Goal: Task Accomplishment & Management: Manage account settings

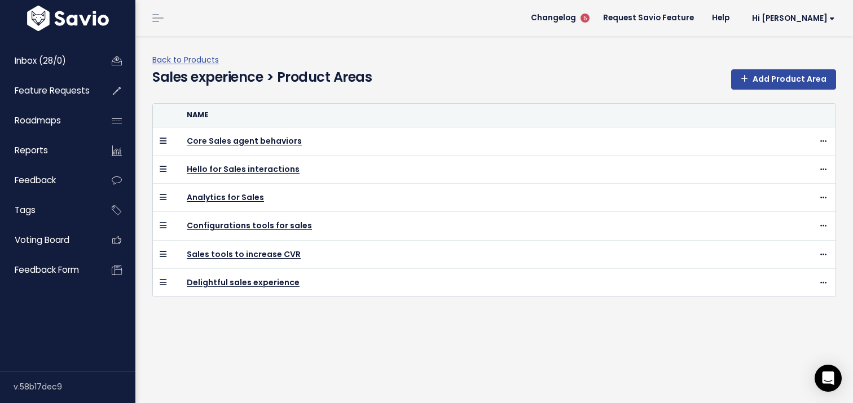
click at [421, 353] on div "Back to Products Sales experience > Product Areas Add Product Area Name Core Sa…" at bounding box center [494, 219] width 718 height 367
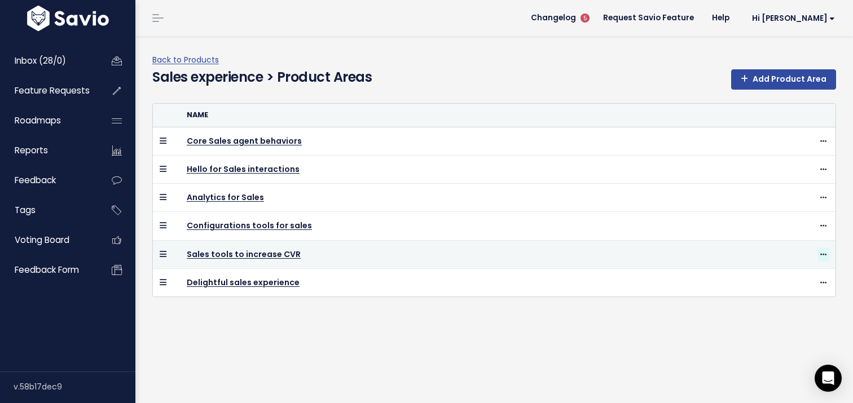
click at [826, 252] on icon at bounding box center [823, 255] width 6 height 7
click at [597, 263] on td "Sales tools to increase CVR" at bounding box center [459, 254] width 558 height 28
click at [262, 258] on link "Sales tools to increase CVR" at bounding box center [244, 254] width 114 height 11
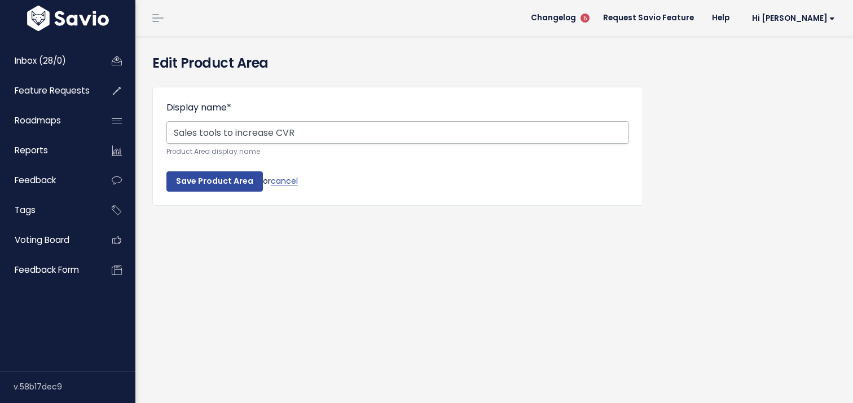
drag, startPoint x: 235, startPoint y: 134, endPoint x: 166, endPoint y: 134, distance: 68.8
click at [166, 134] on input "Sales tools to increase CVR" at bounding box center [397, 132] width 463 height 23
type input "Idea to increase CVR"
click at [216, 181] on input "Save Product Area" at bounding box center [214, 182] width 96 height 20
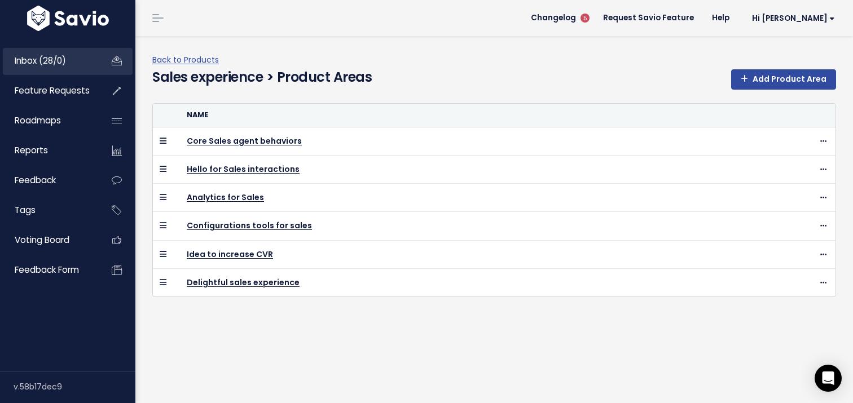
click at [29, 63] on span "Inbox (28/0)" at bounding box center [40, 61] width 51 height 12
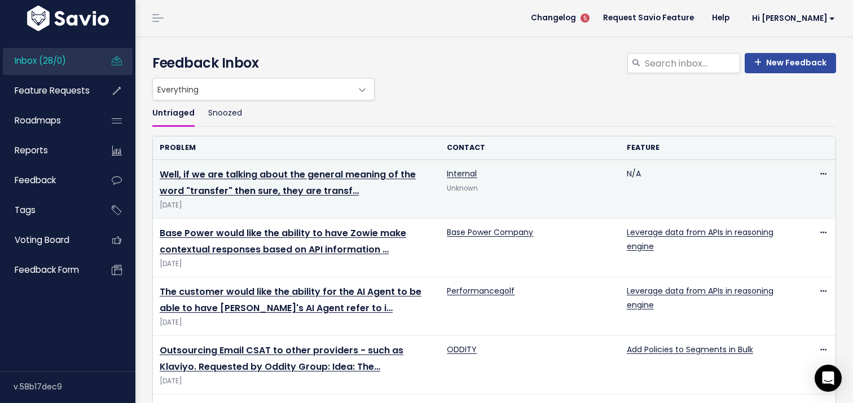
click at [306, 182] on td "Well, if we are talking about the general meaning of the word "transfer" then s…" at bounding box center [296, 189] width 287 height 59
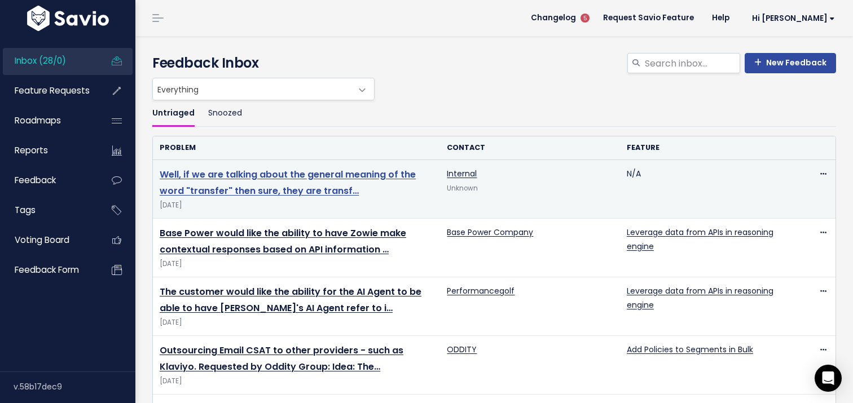
click at [304, 173] on link "Well, if we are talking about the general meaning of the word "transfer" then s…" at bounding box center [288, 182] width 256 height 29
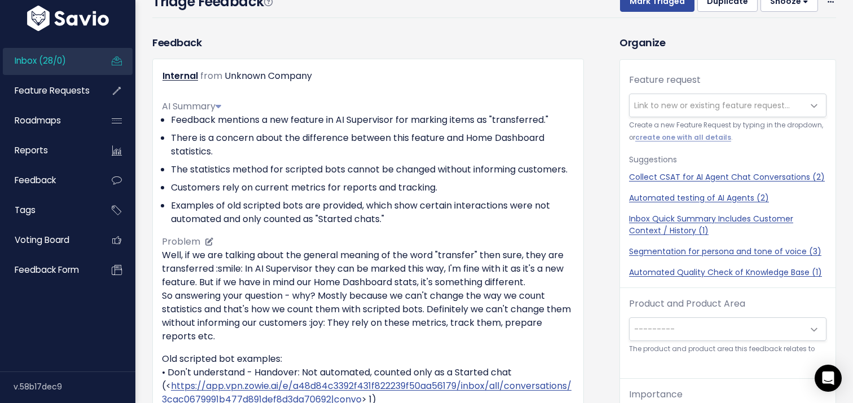
scroll to position [74, 0]
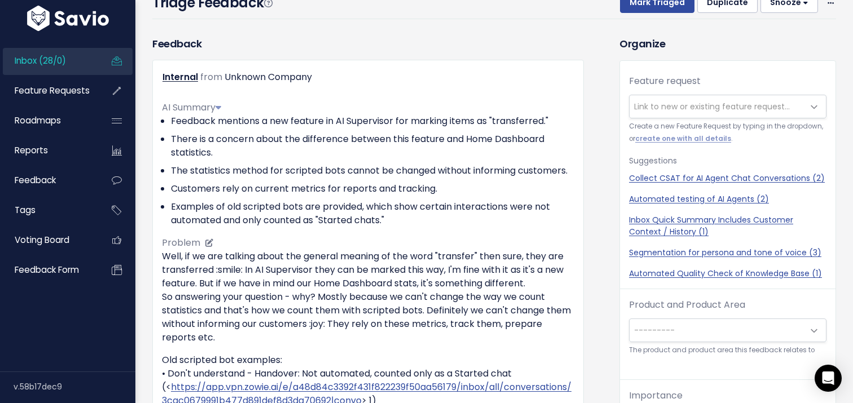
click at [269, 122] on li "Feedback mentions a new feature in AI Supervisor for marking items as "transfer…" at bounding box center [372, 122] width 403 height 14
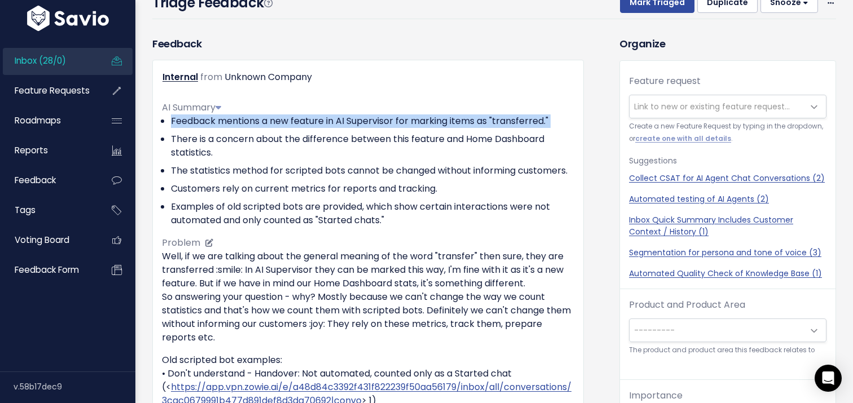
click at [269, 122] on li "Feedback mentions a new feature in AI Supervisor for marking items as "transfer…" at bounding box center [372, 122] width 403 height 14
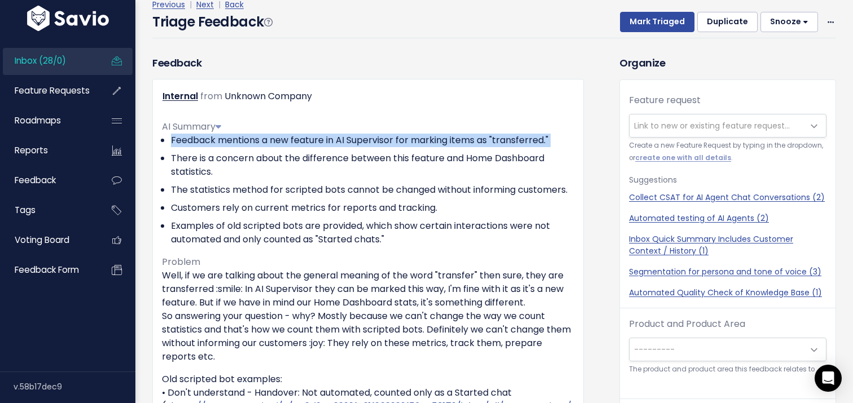
scroll to position [0, 0]
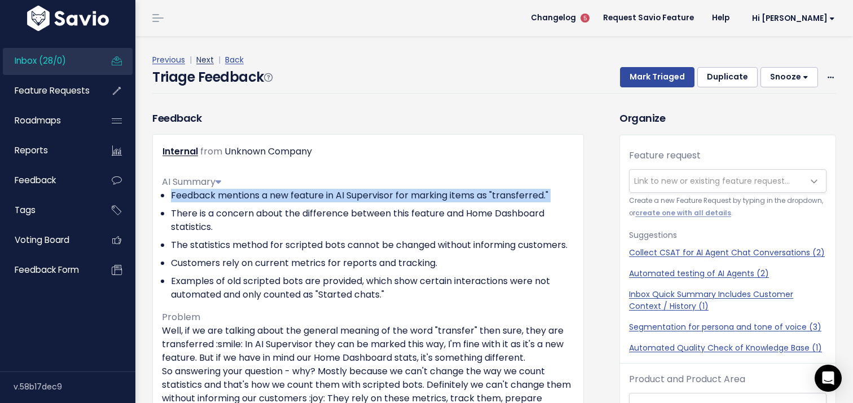
click at [202, 59] on link "Next" at bounding box center [204, 59] width 17 height 11
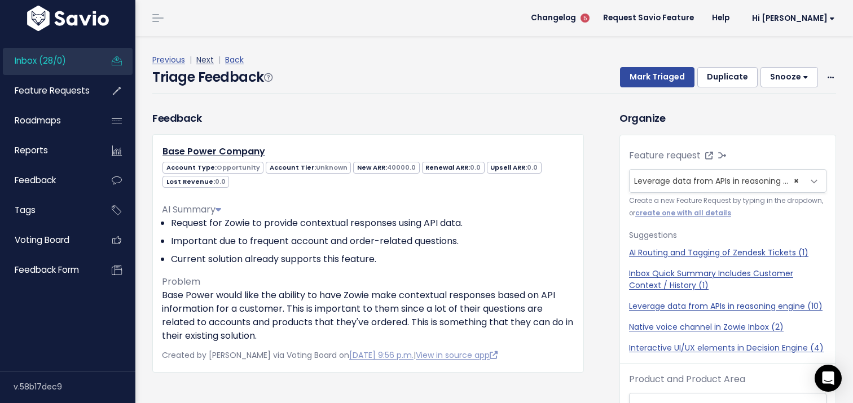
click at [202, 58] on link "Next" at bounding box center [204, 59] width 17 height 11
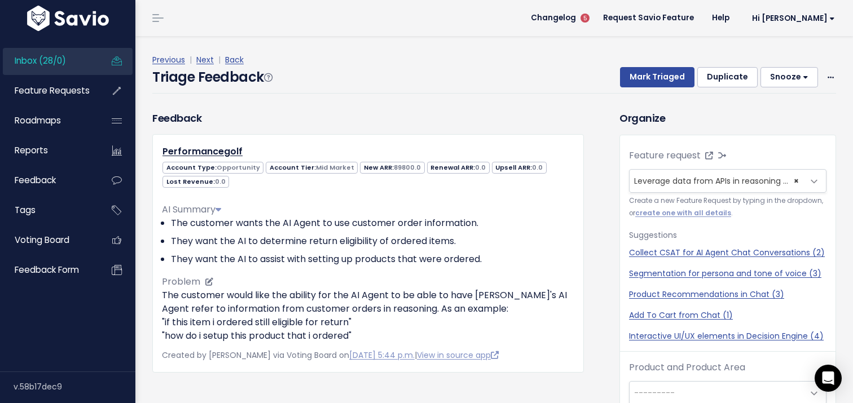
click at [235, 242] on li "They want the AI to determine return eligibility of ordered items." at bounding box center [372, 242] width 403 height 14
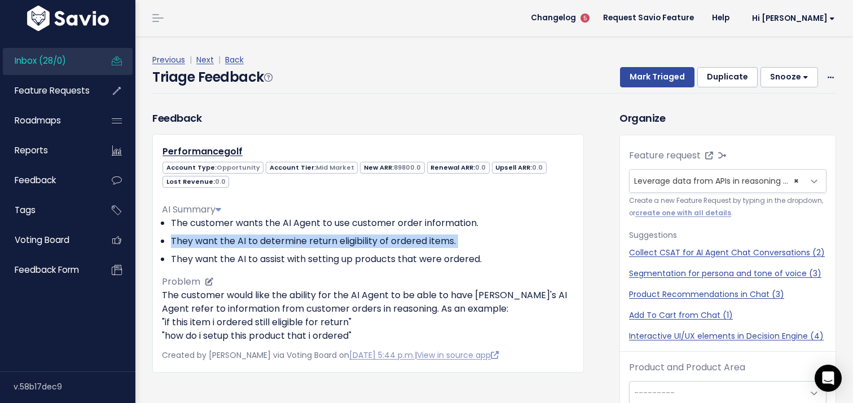
click at [235, 242] on li "They want the AI to determine return eligibility of ordered items." at bounding box center [372, 242] width 403 height 14
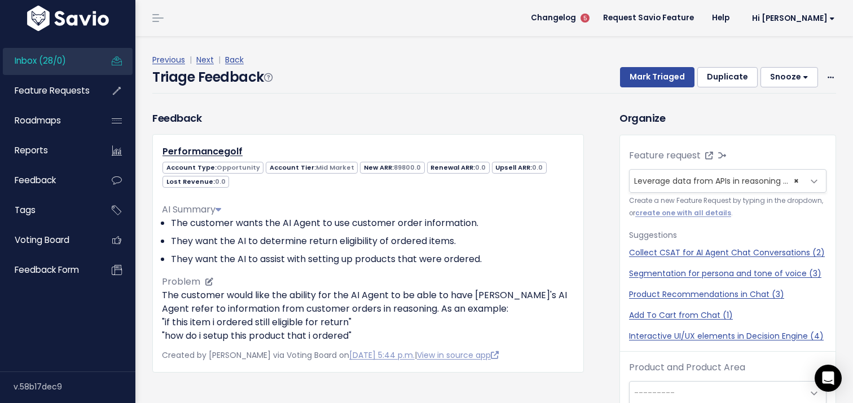
click at [188, 267] on div "AI Summary The customer wants the AI Agent to use customer order information. T…" at bounding box center [368, 268] width 412 height 149
click at [193, 261] on li "They want the AI to assist with setting up products that were ordered." at bounding box center [372, 260] width 403 height 14
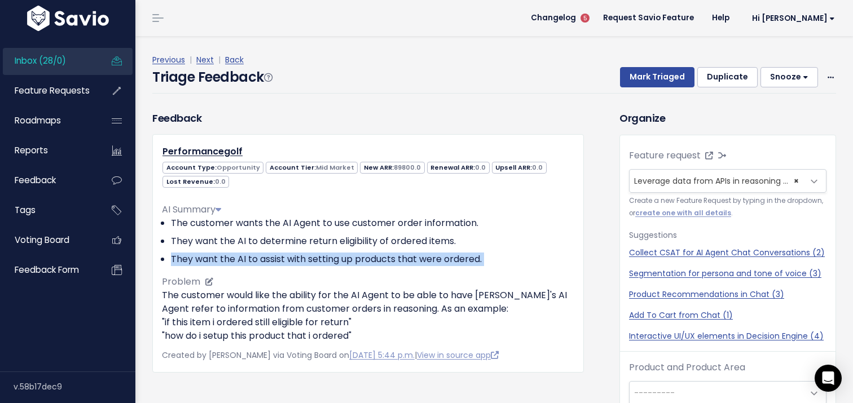
click at [193, 261] on li "They want the AI to assist with setting up products that were ordered." at bounding box center [372, 260] width 403 height 14
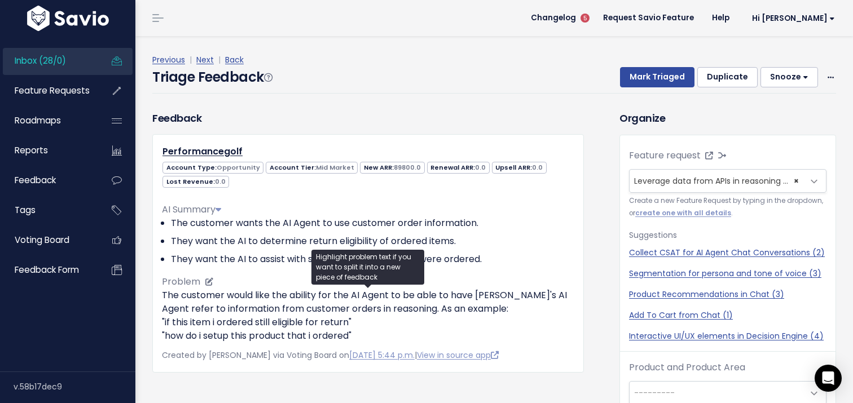
click at [217, 304] on p "The customer would like the ability for the AI Agent to be able to have Zowie's…" at bounding box center [368, 316] width 412 height 54
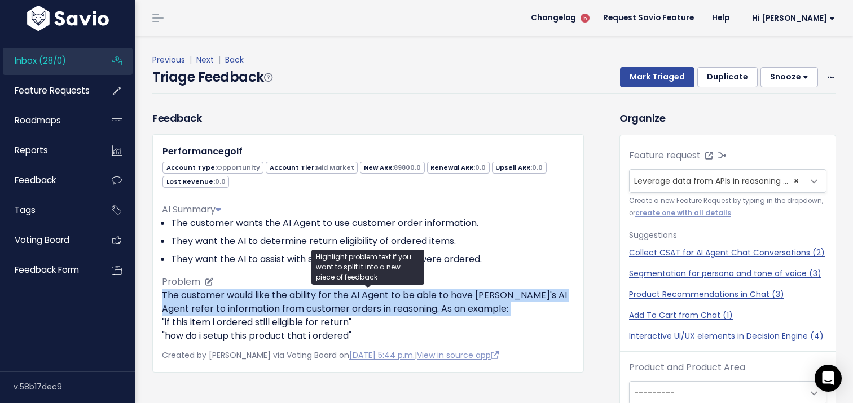
click at [217, 304] on p "The customer would like the ability for the AI Agent to be able to have Zowie's…" at bounding box center [368, 316] width 412 height 54
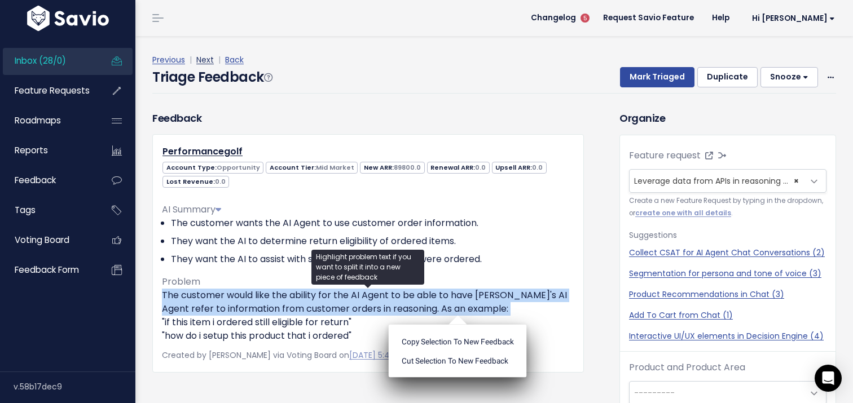
click at [205, 60] on link "Next" at bounding box center [204, 59] width 17 height 11
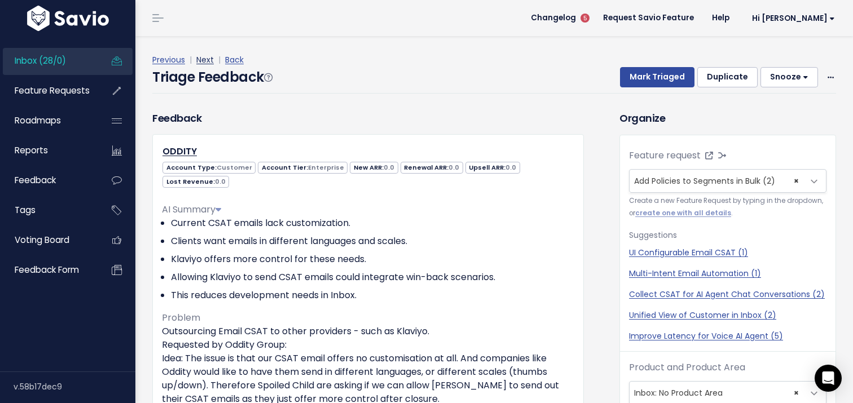
click at [205, 60] on link "Next" at bounding box center [204, 59] width 17 height 11
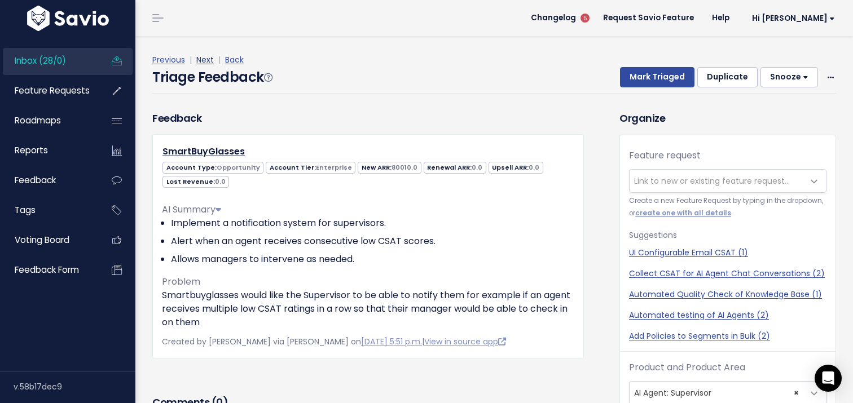
click at [205, 61] on link "Next" at bounding box center [204, 59] width 17 height 11
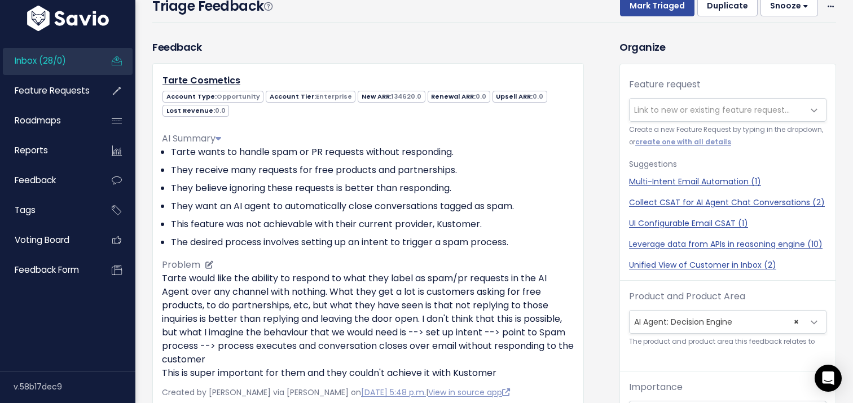
scroll to position [35, 0]
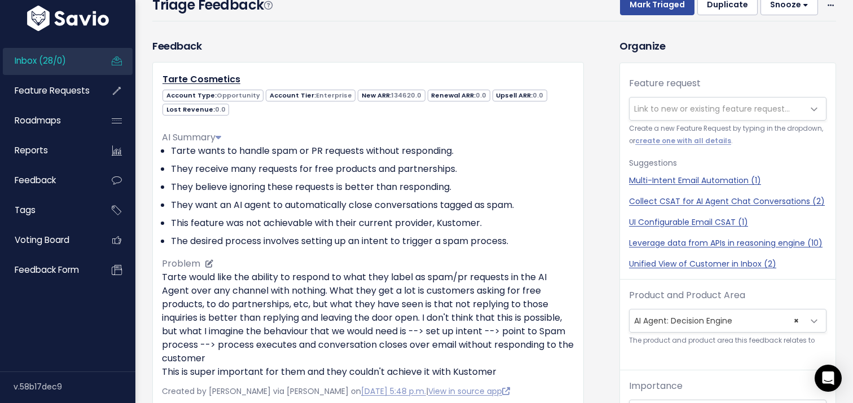
click at [251, 183] on li "They believe ignoring these requests is better than responding." at bounding box center [372, 188] width 403 height 14
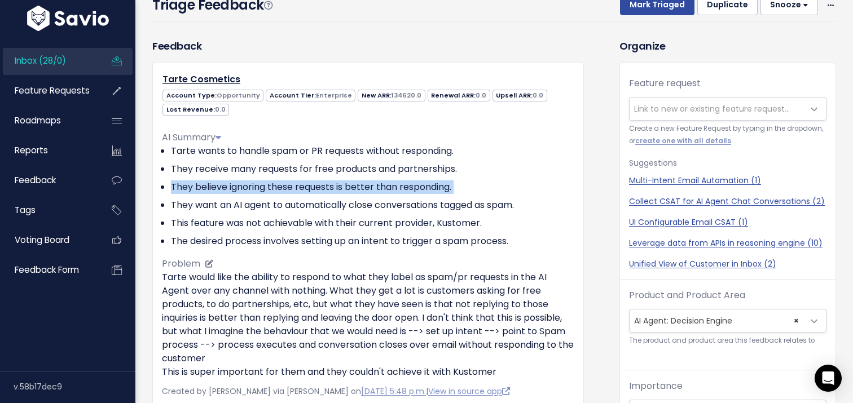
click at [251, 183] on li "They believe ignoring these requests is better than responding." at bounding box center [372, 188] width 403 height 14
click at [242, 175] on li "They receive many requests for free products and partnerships." at bounding box center [372, 169] width 403 height 14
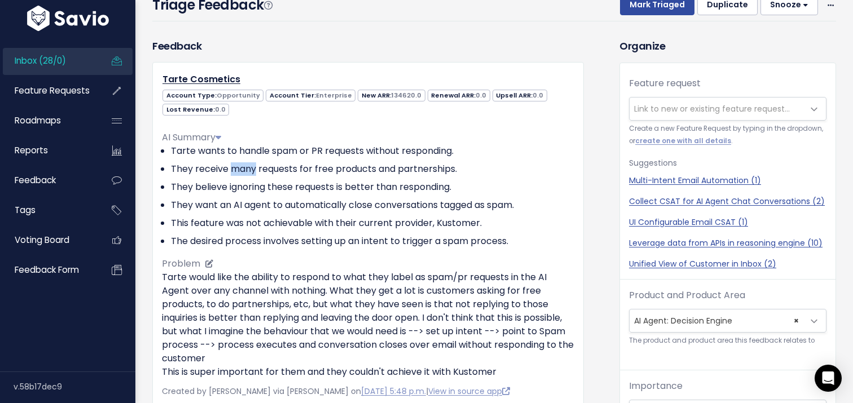
click at [242, 175] on li "They receive many requests for free products and partnerships." at bounding box center [372, 169] width 403 height 14
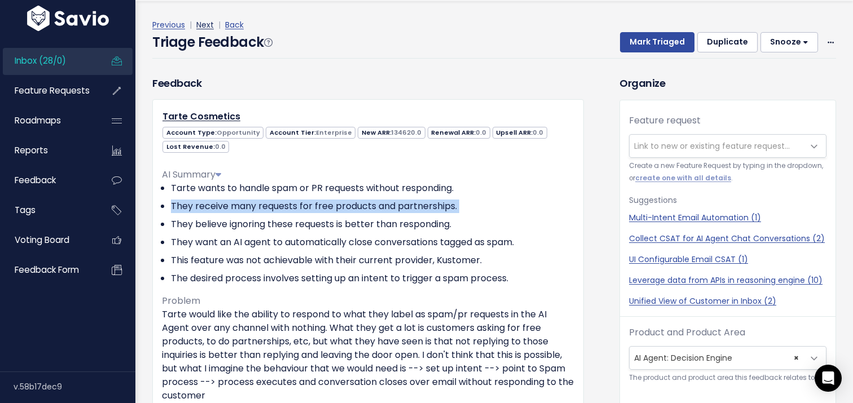
click at [205, 24] on link "Next" at bounding box center [204, 24] width 17 height 11
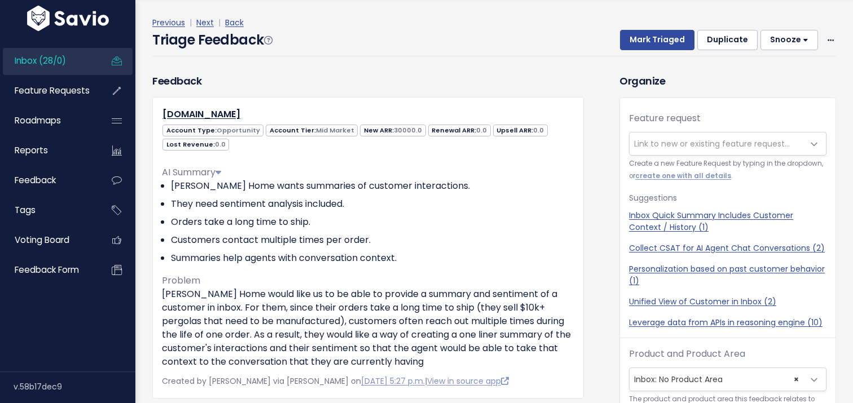
scroll to position [34, 0]
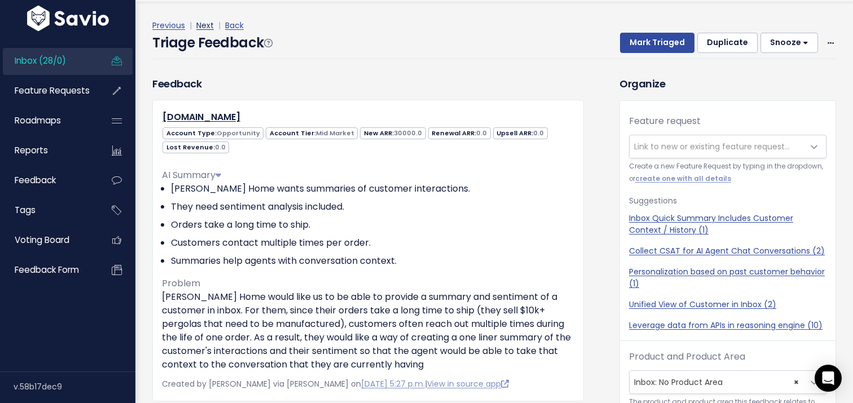
click at [209, 27] on link "Next" at bounding box center [204, 25] width 17 height 11
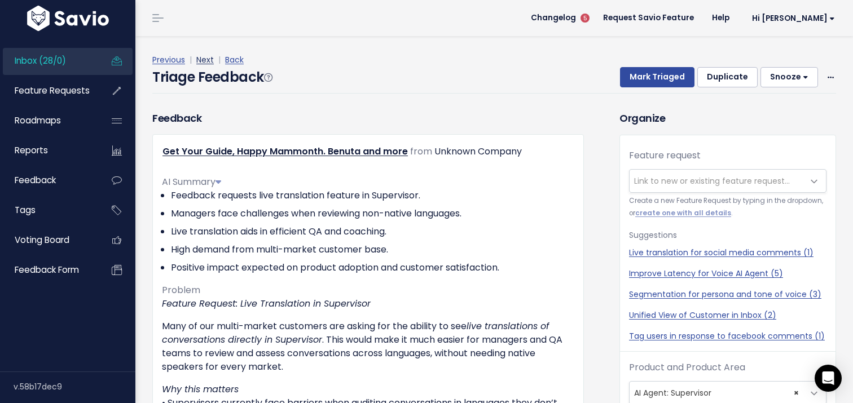
click at [208, 59] on link "Next" at bounding box center [204, 59] width 17 height 11
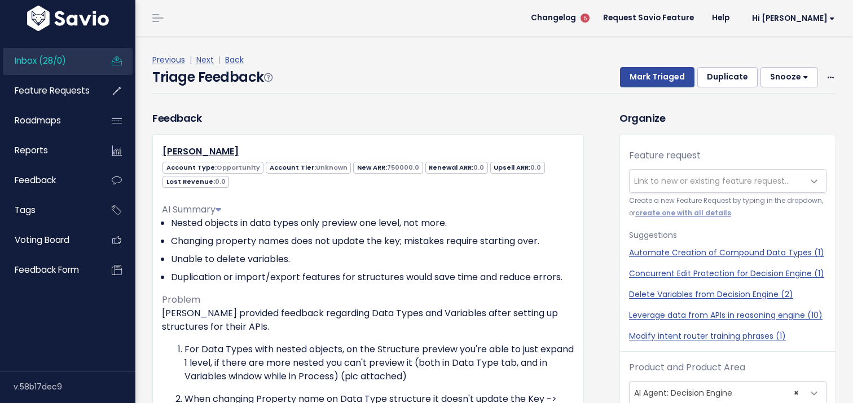
scroll to position [37, 0]
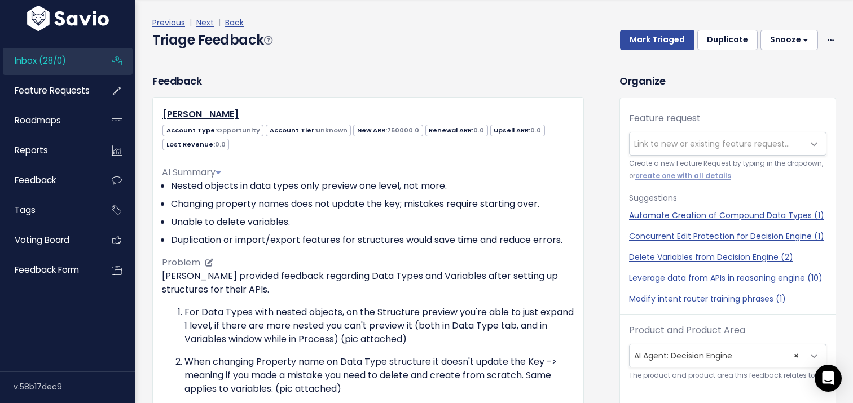
click at [312, 204] on li "Changing property names does not update the key; mistakes require starting over." at bounding box center [372, 204] width 403 height 14
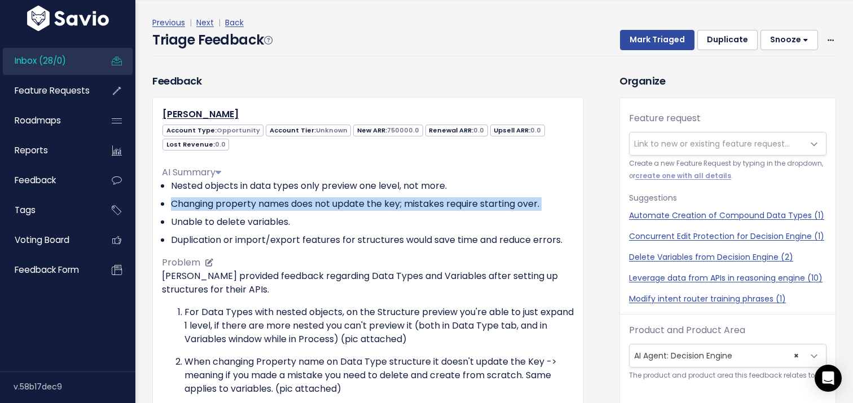
click at [312, 204] on li "Changing property names does not update the key; mistakes require starting over." at bounding box center [372, 204] width 403 height 14
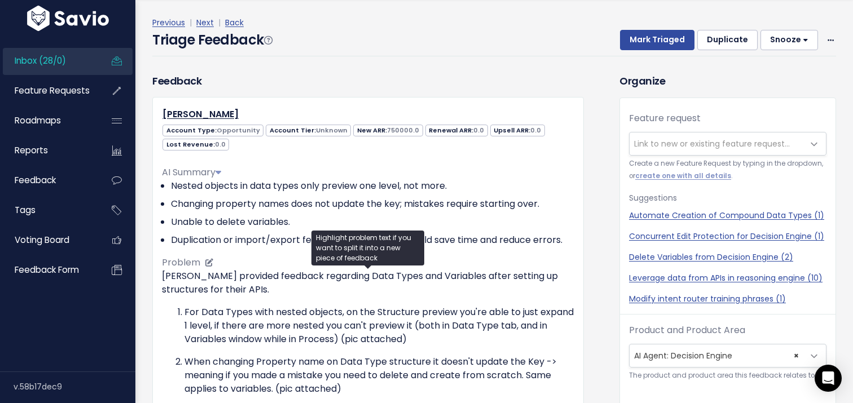
click at [311, 278] on p "Kruk provided feedback regarding Data Types and Variables after setting up stru…" at bounding box center [368, 283] width 412 height 27
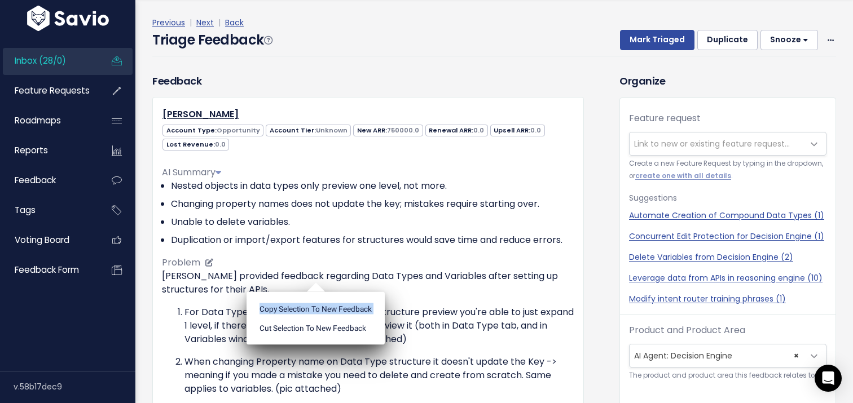
click at [311, 292] on ul "Copy selection to new Feedback Cut selection to new Feedback" at bounding box center [316, 318] width 138 height 53
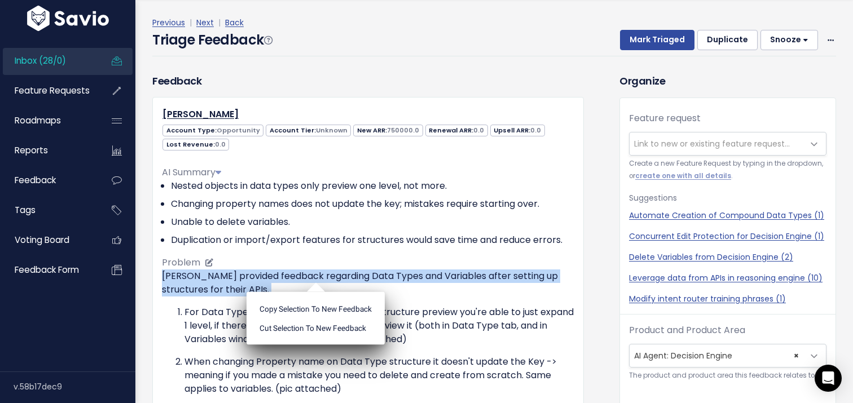
click at [311, 278] on p "Kruk provided feedback regarding Data Types and Variables after setting up stru…" at bounding box center [368, 283] width 412 height 27
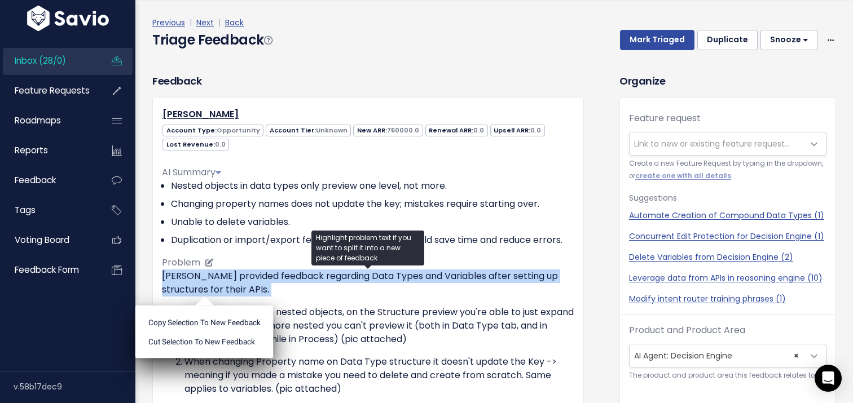
click at [311, 278] on p "Kruk provided feedback regarding Data Types and Variables after setting up stru…" at bounding box center [368, 283] width 412 height 27
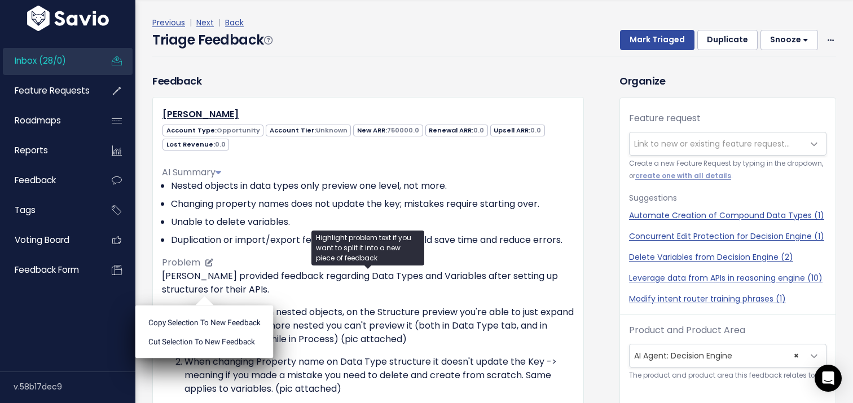
click at [414, 341] on p "For Data Types with nested objects, on the Structure preview you're able to jus…" at bounding box center [379, 326] width 390 height 41
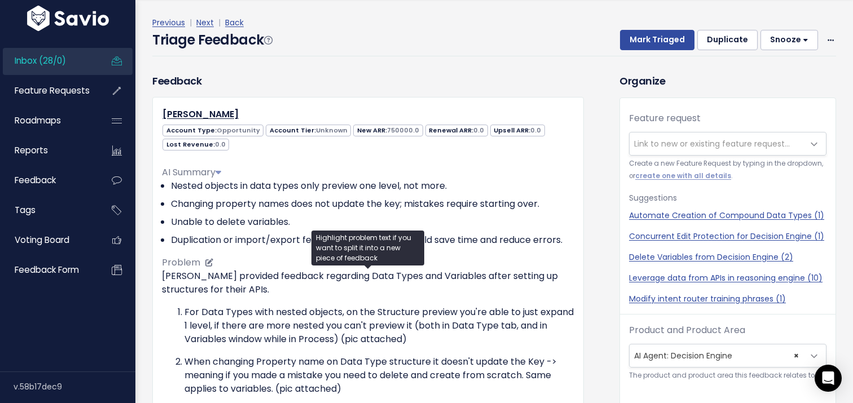
click at [289, 314] on p "For Data Types with nested objects, on the Structure preview you're able to jus…" at bounding box center [379, 326] width 390 height 41
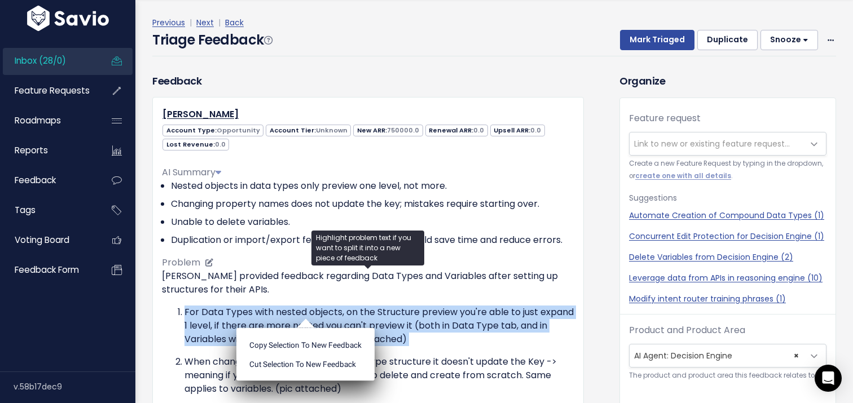
click at [289, 314] on p "For Data Types with nested objects, on the Structure preview you're able to jus…" at bounding box center [379, 326] width 390 height 41
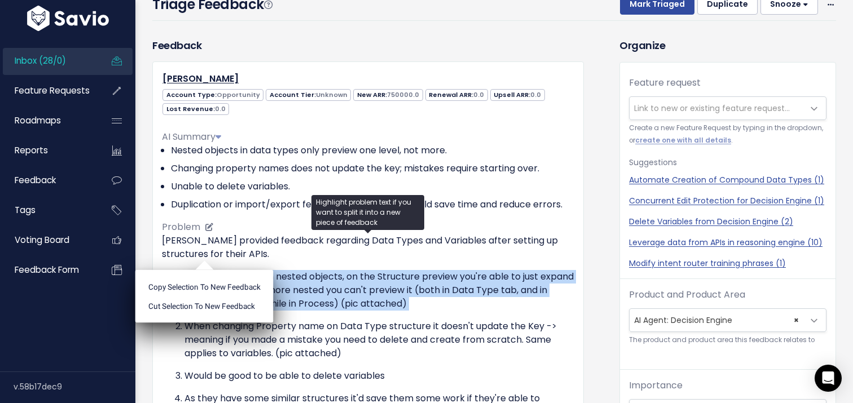
scroll to position [36, 0]
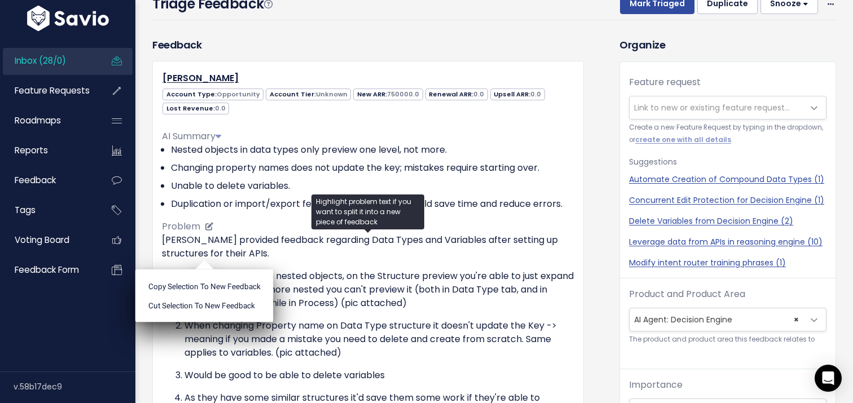
click at [362, 390] on ol "For Data Types with nested objects, on the Structure preview you're able to jus…" at bounding box center [368, 351] width 412 height 162
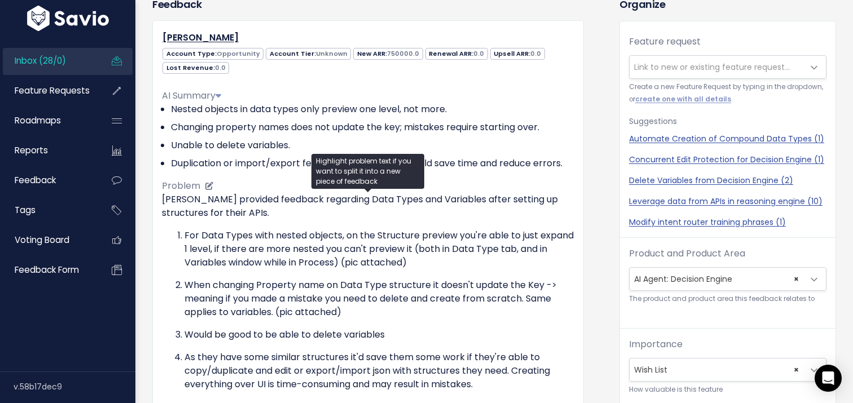
scroll to position [88, 0]
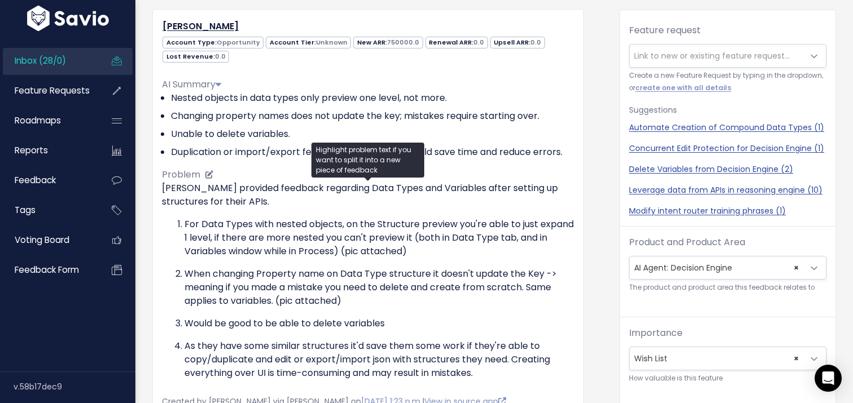
click at [354, 243] on p "For Data Types with nested objects, on the Structure preview you're able to jus…" at bounding box center [379, 238] width 390 height 41
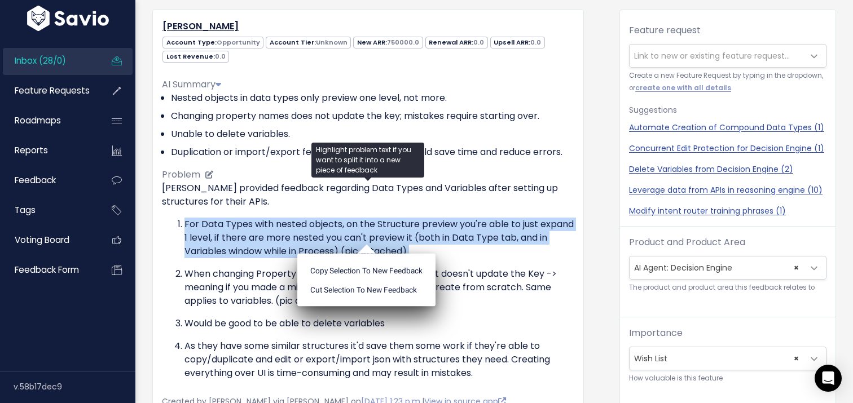
click at [354, 243] on p "For Data Types with nested objects, on the Structure preview you're able to jus…" at bounding box center [379, 238] width 390 height 41
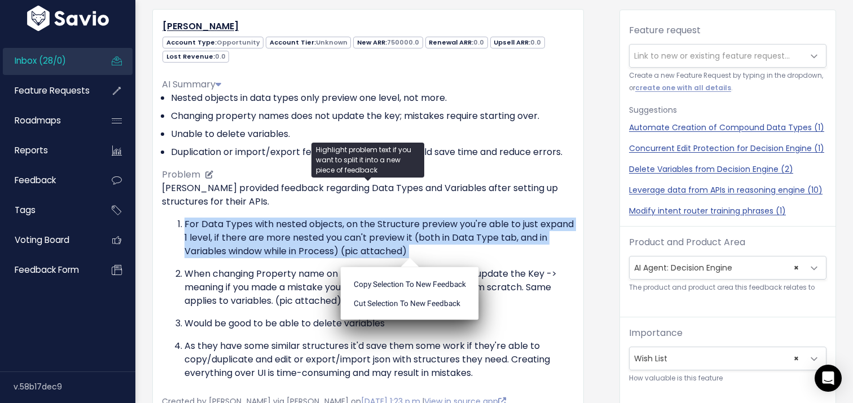
click at [262, 250] on p "For Data Types with nested objects, on the Structure preview you're able to jus…" at bounding box center [379, 238] width 390 height 41
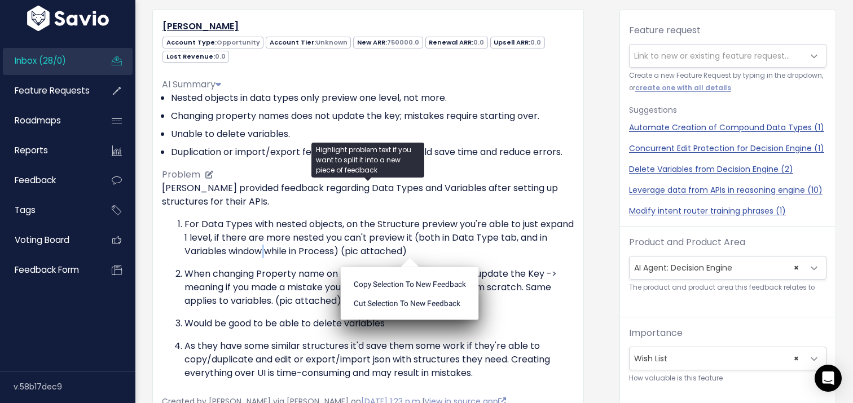
click at [262, 250] on p "For Data Types with nested objects, on the Structure preview you're able to jus…" at bounding box center [379, 238] width 390 height 41
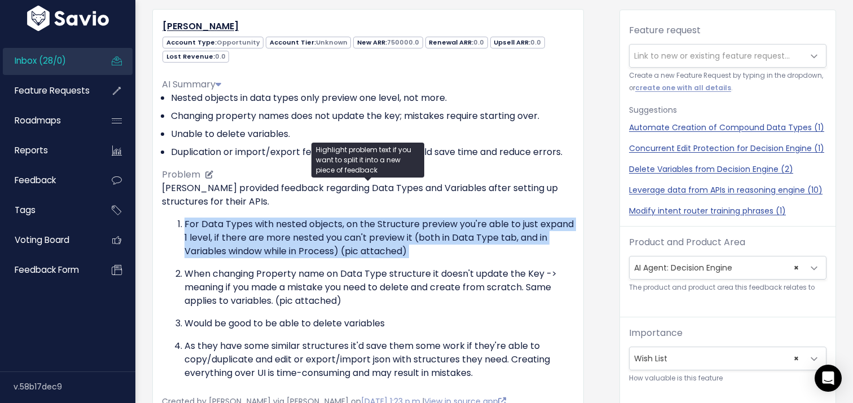
click at [262, 250] on p "For Data Types with nested objects, on the Structure preview you're able to jus…" at bounding box center [379, 238] width 390 height 41
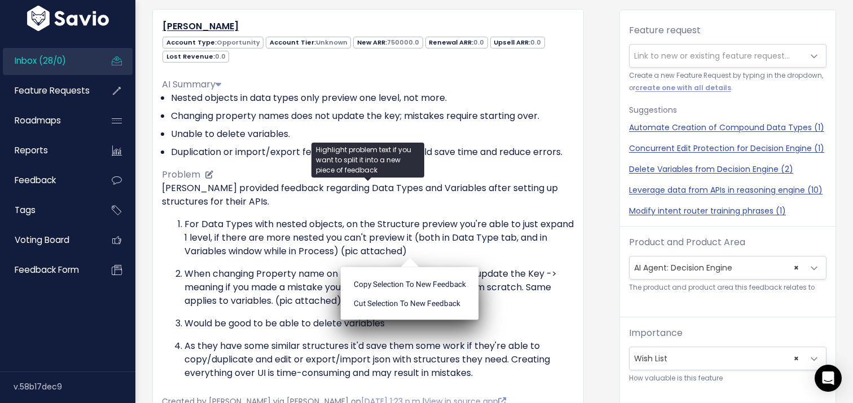
click at [233, 278] on p "When changing Property name on Data Type structure it doesn't update the Key ->…" at bounding box center [379, 287] width 390 height 41
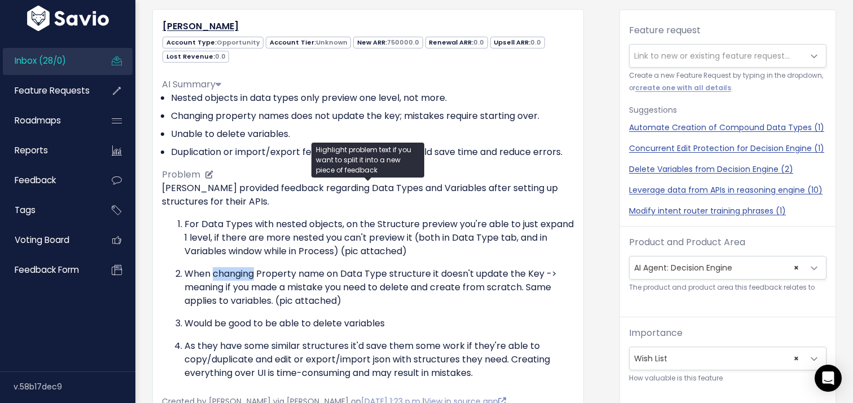
click at [233, 278] on p "When changing Property name on Data Type structure it doesn't update the Key ->…" at bounding box center [379, 287] width 390 height 41
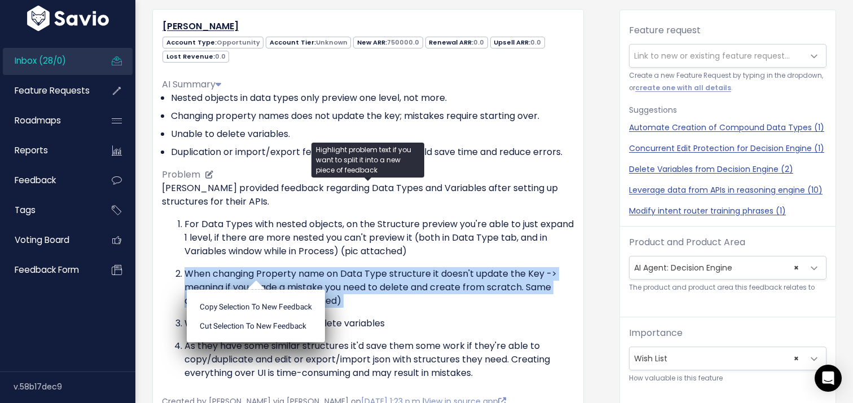
click at [233, 278] on p "When changing Property name on Data Type structure it doesn't update the Key ->…" at bounding box center [379, 287] width 390 height 41
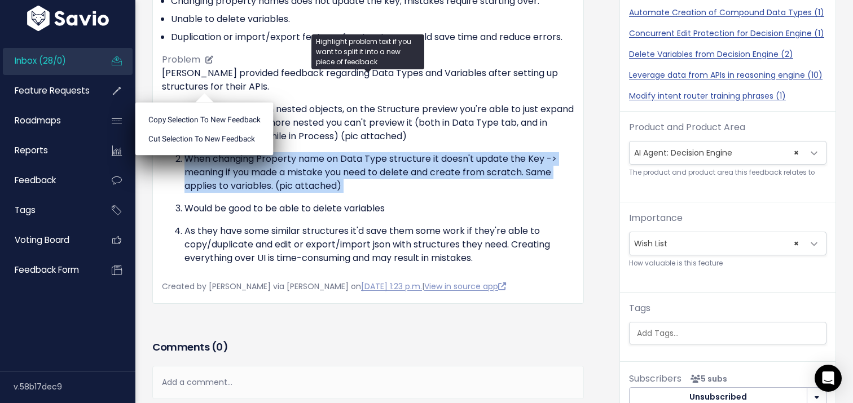
scroll to position [17, 0]
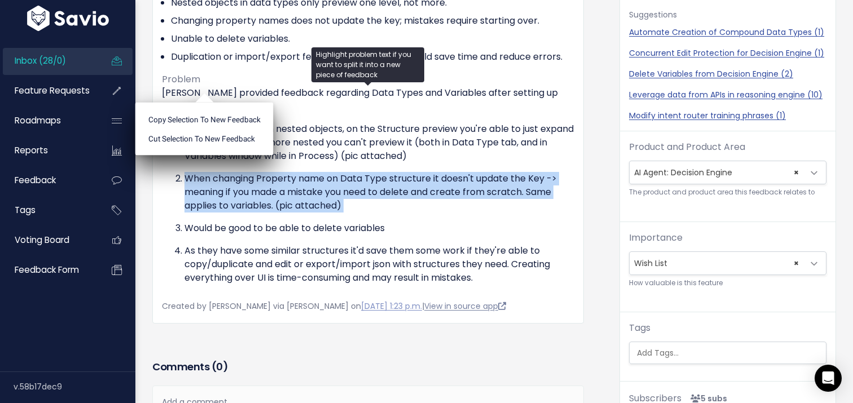
click at [453, 309] on link "View in source app" at bounding box center [465, 306] width 82 height 11
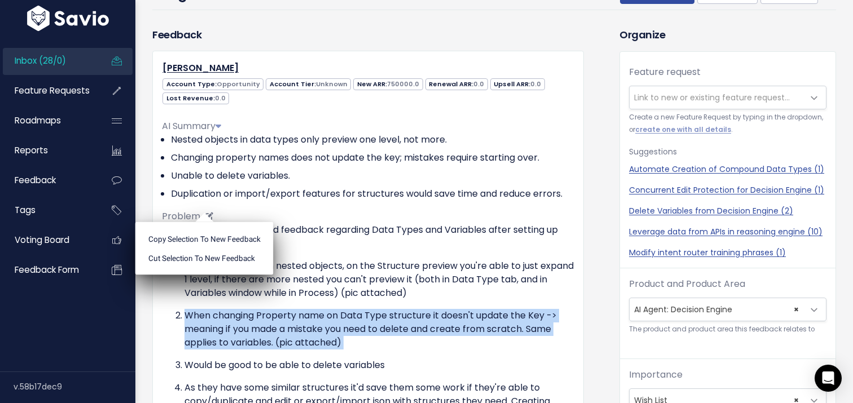
scroll to position [0, 0]
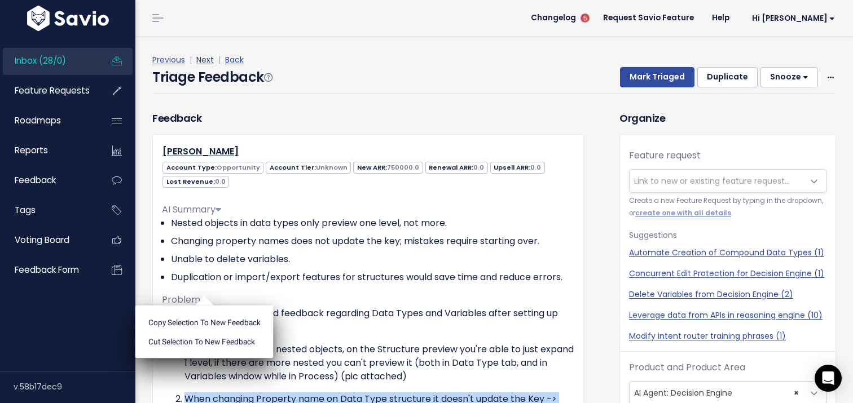
click at [203, 62] on link "Next" at bounding box center [204, 59] width 17 height 11
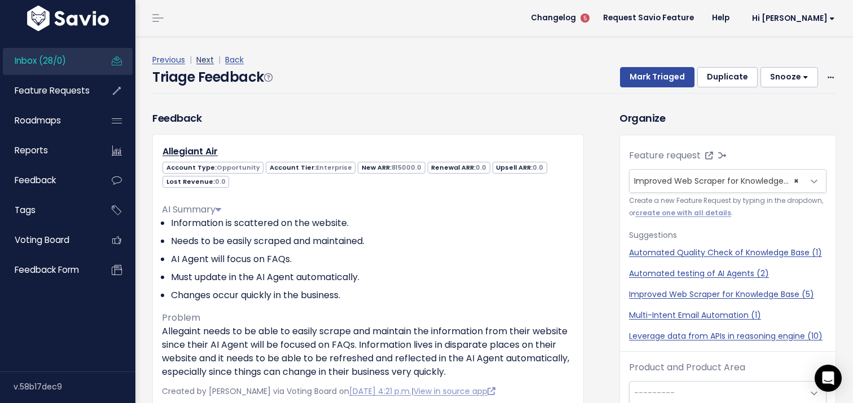
click at [208, 61] on link "Next" at bounding box center [204, 59] width 17 height 11
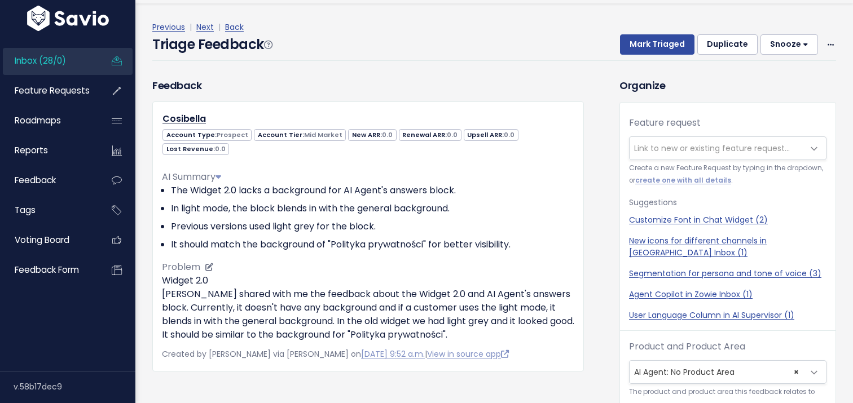
scroll to position [37, 0]
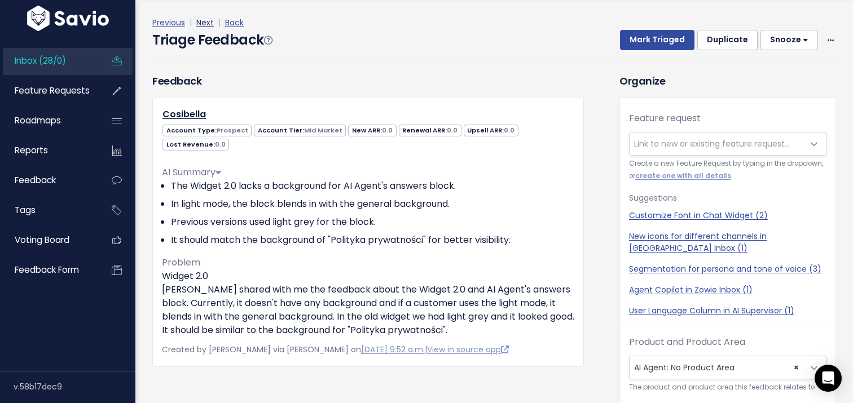
click at [208, 17] on link "Next" at bounding box center [204, 22] width 17 height 11
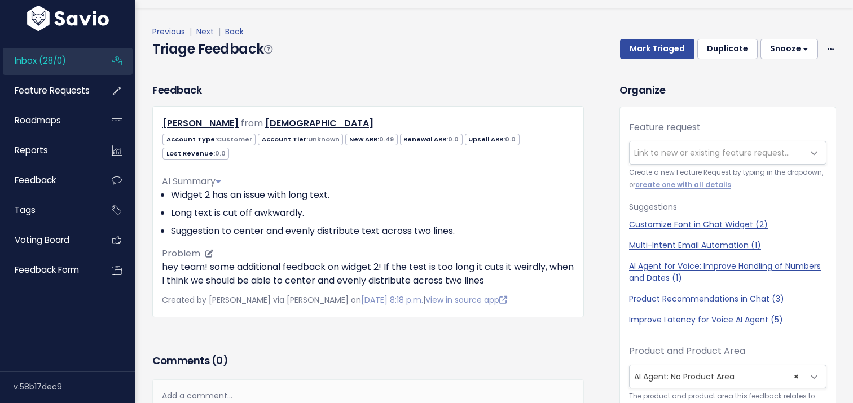
scroll to position [29, 0]
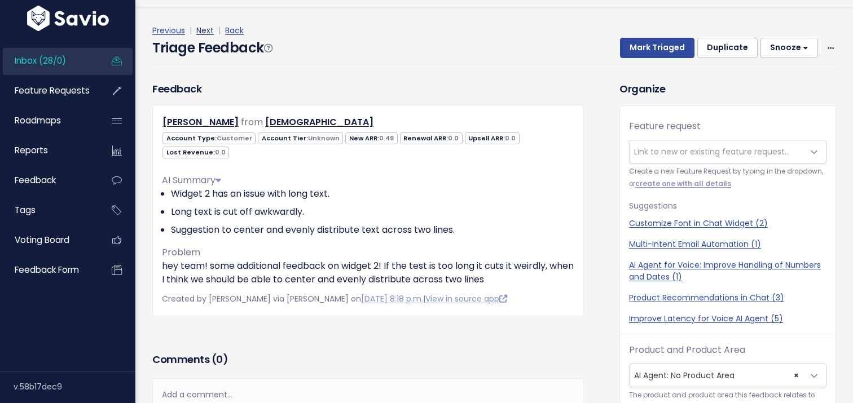
click at [208, 25] on link "Next" at bounding box center [204, 30] width 17 height 11
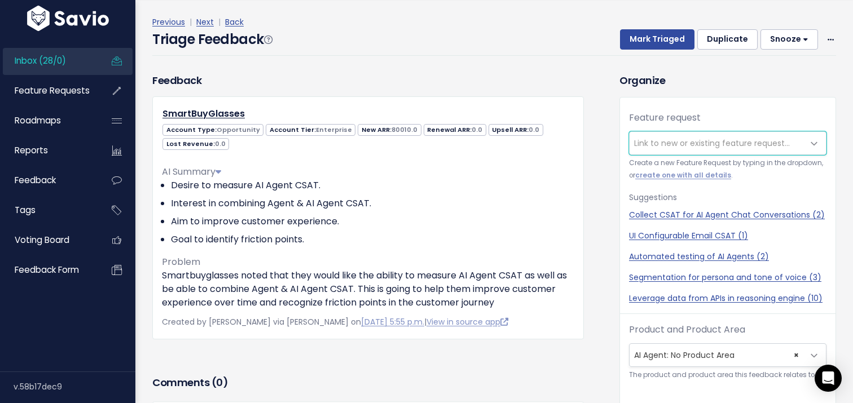
scroll to position [37, 0]
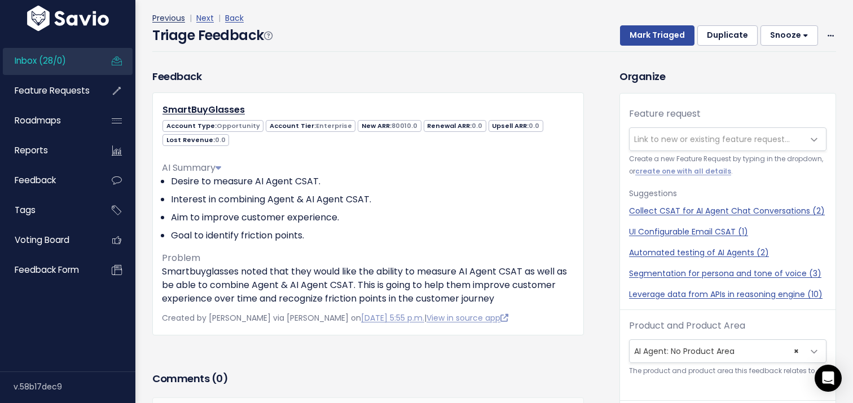
click at [170, 20] on link "Previous" at bounding box center [168, 17] width 33 height 11
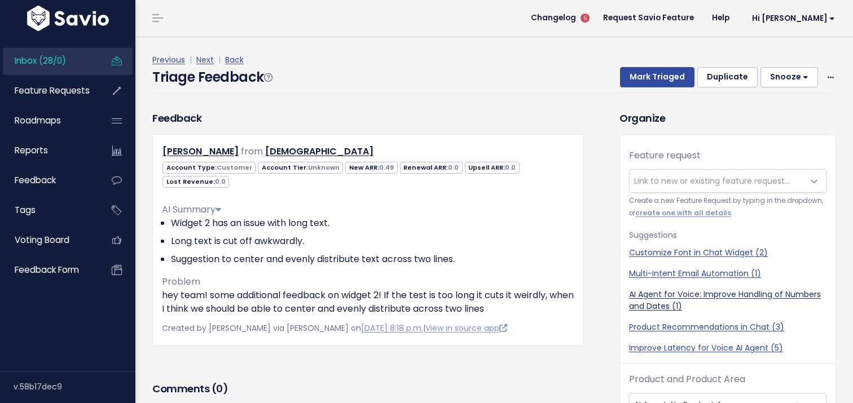
scroll to position [37, 0]
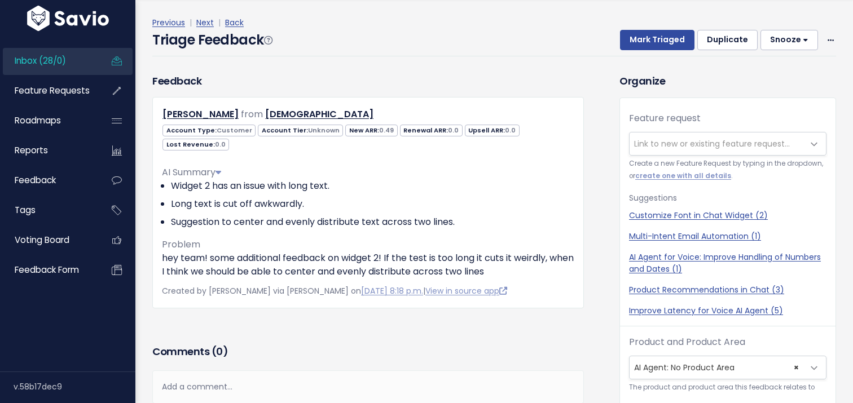
click at [684, 369] on span "× AI Agent: No Product Area" at bounding box center [717, 368] width 174 height 23
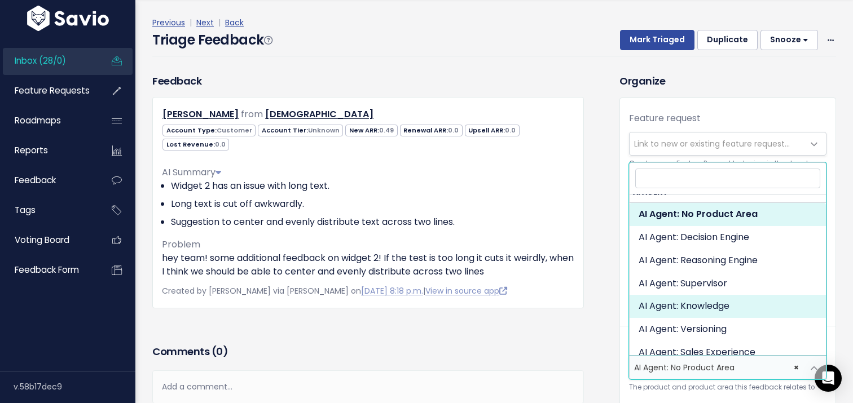
scroll to position [0, 0]
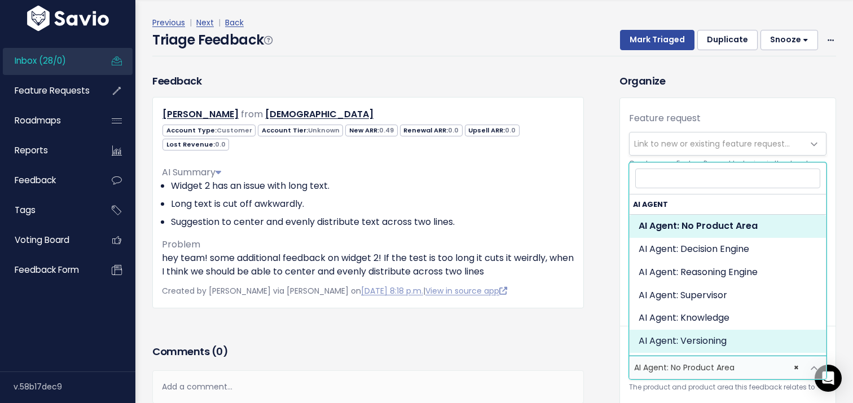
click at [525, 379] on div "Add a comment..." at bounding box center [368, 387] width 432 height 33
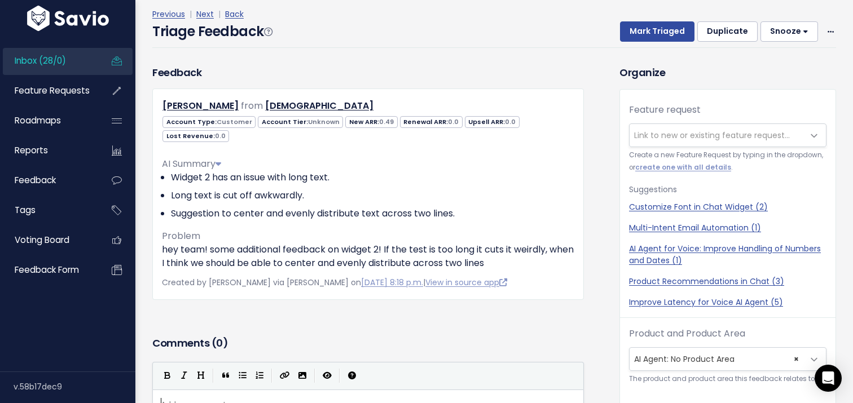
scroll to position [63, 0]
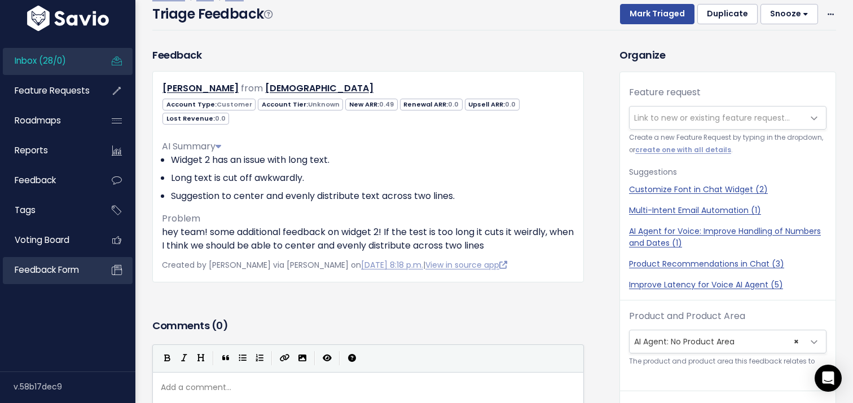
click at [85, 269] on link "Feedback form" at bounding box center [48, 270] width 91 height 26
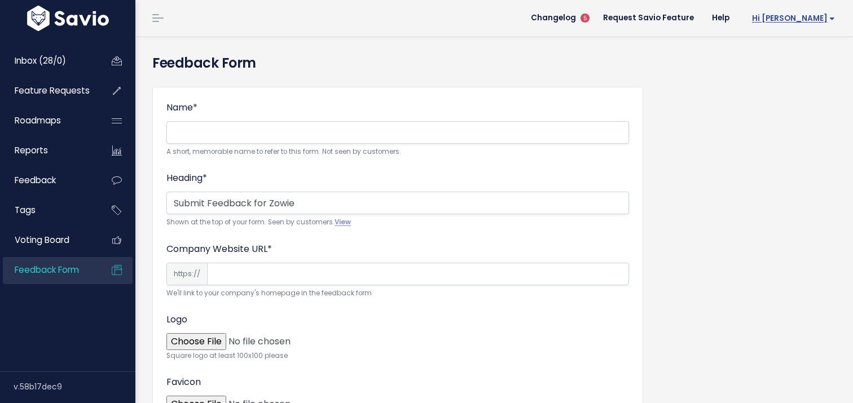
click at [807, 15] on span "Hi [PERSON_NAME]" at bounding box center [793, 18] width 83 height 8
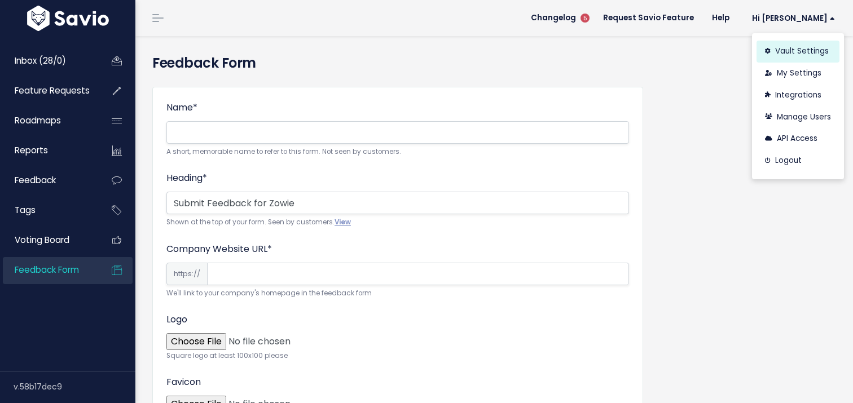
click at [804, 51] on link "Vault Settings" at bounding box center [798, 52] width 83 height 22
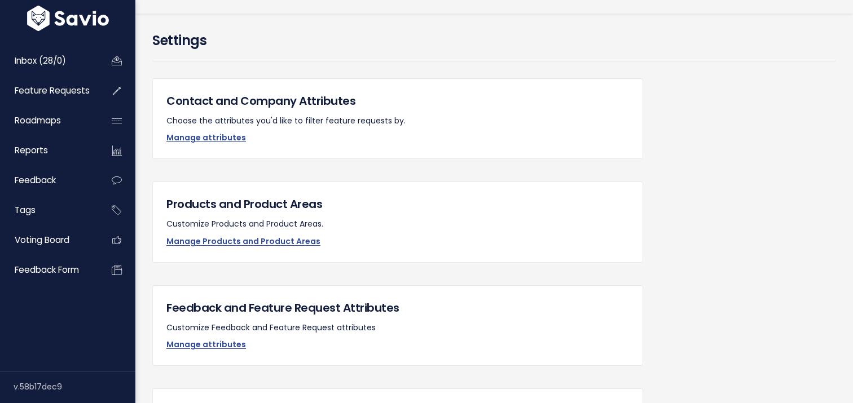
scroll to position [30, 0]
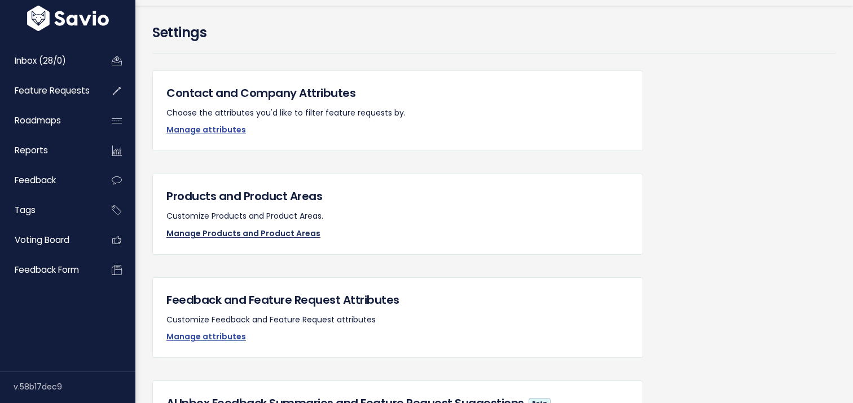
click at [280, 232] on link "Manage Products and Product Areas" at bounding box center [243, 233] width 154 height 11
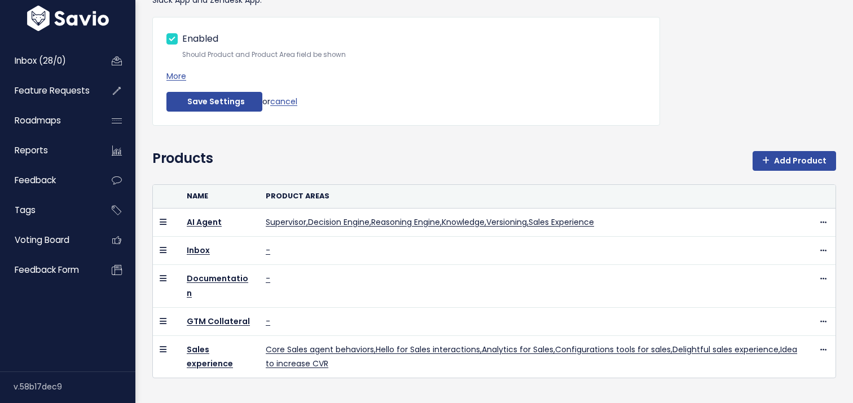
scroll to position [134, 0]
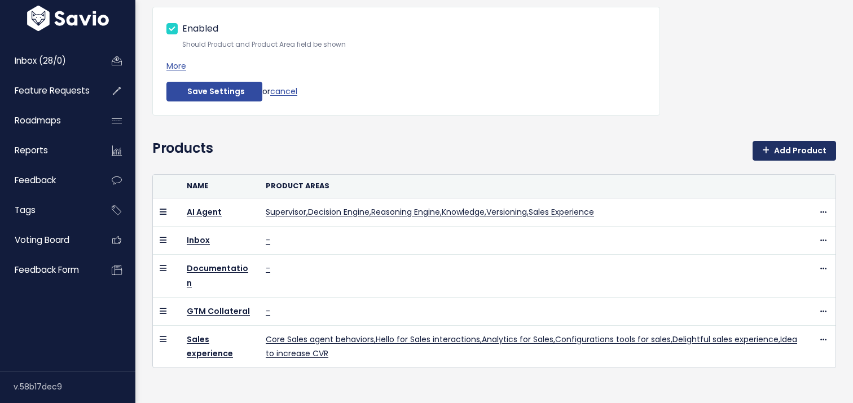
click at [807, 155] on link "Add Product" at bounding box center [794, 151] width 83 height 20
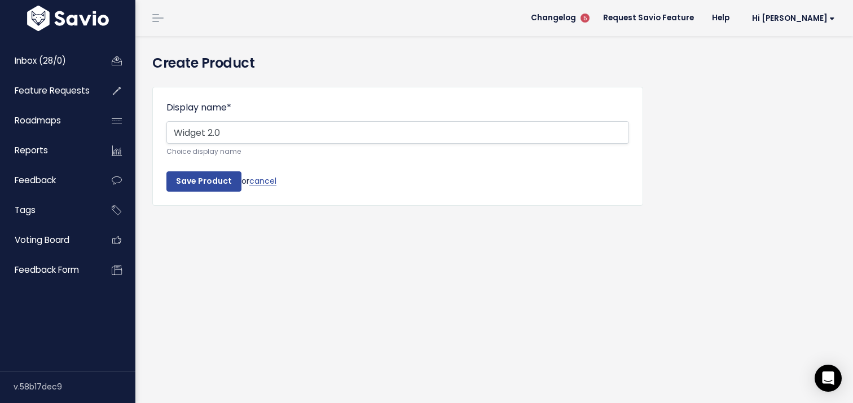
type input "Widget 2.0"
click at [166, 172] on input "Save Product" at bounding box center [203, 182] width 75 height 20
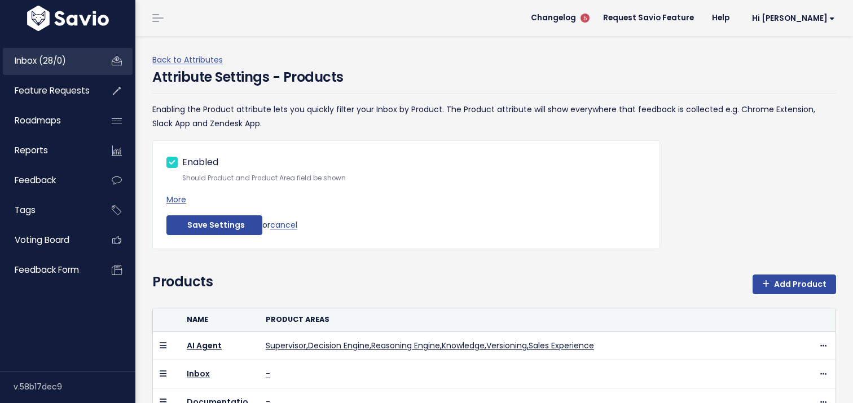
click at [53, 58] on span "Inbox (28/0)" at bounding box center [40, 61] width 51 height 12
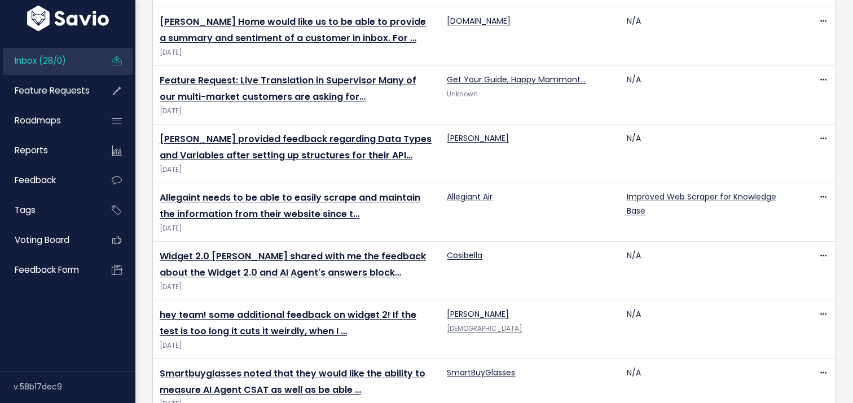
scroll to position [506, 0]
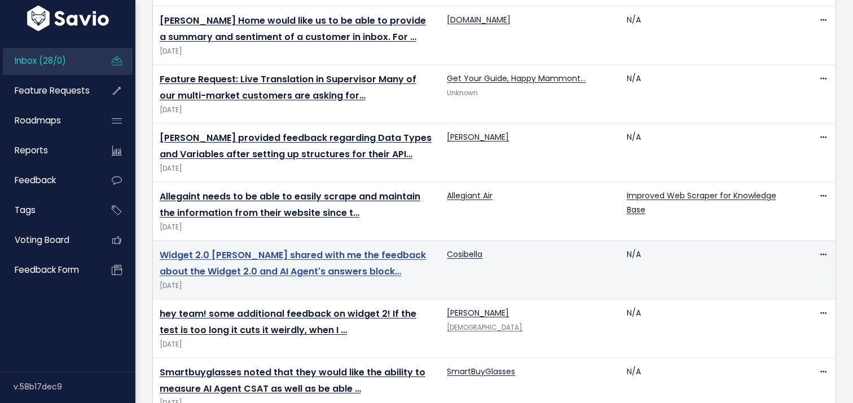
click at [301, 268] on link "Widget 2.0 [PERSON_NAME] shared with me the feedback about the Widget 2.0 and A…" at bounding box center [293, 263] width 266 height 29
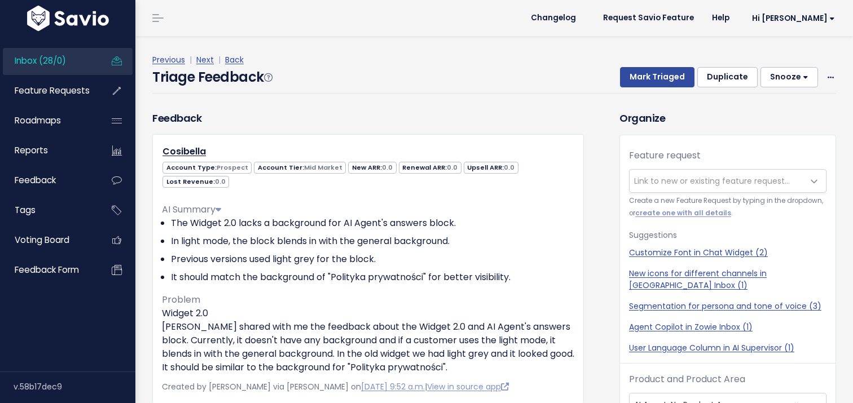
scroll to position [37, 0]
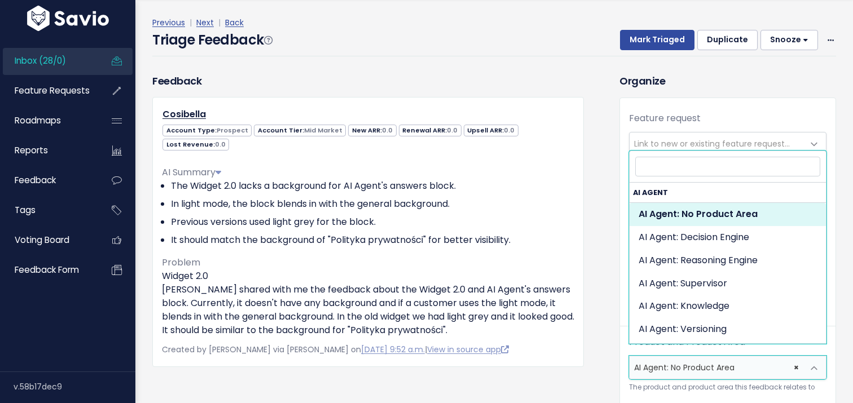
click at [653, 357] on span "× AI Agent: No Product Area" at bounding box center [717, 368] width 174 height 23
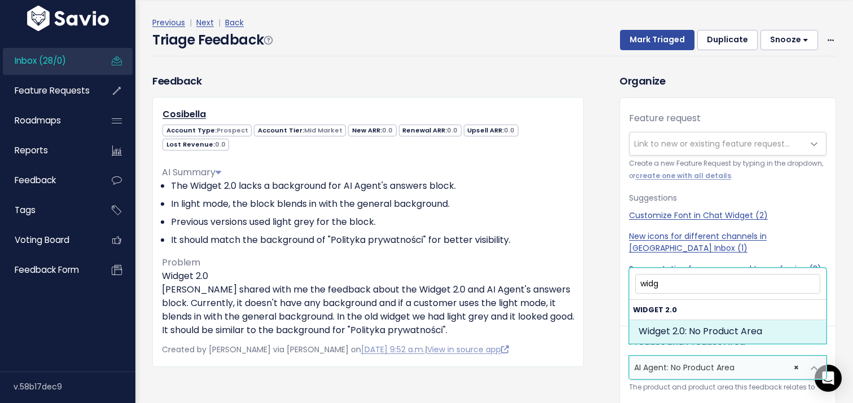
type input "widg"
select select "WIDGET_20:"
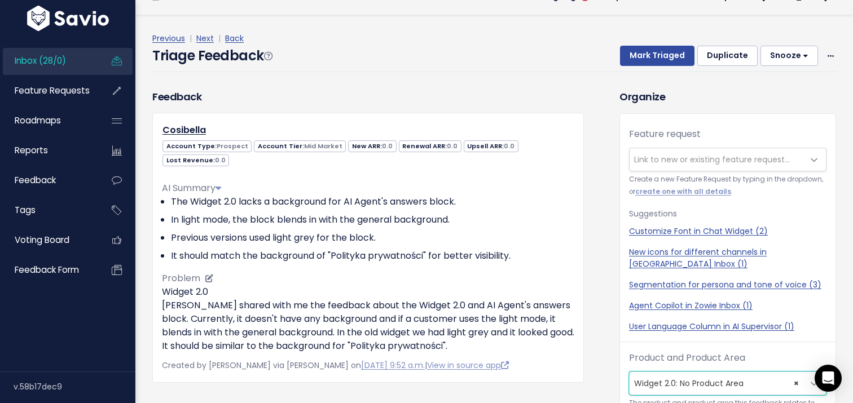
scroll to position [15, 0]
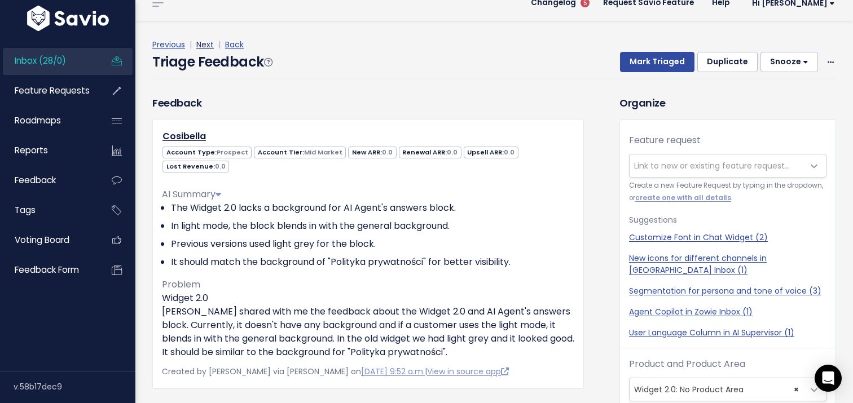
click at [209, 45] on link "Next" at bounding box center [204, 44] width 17 height 11
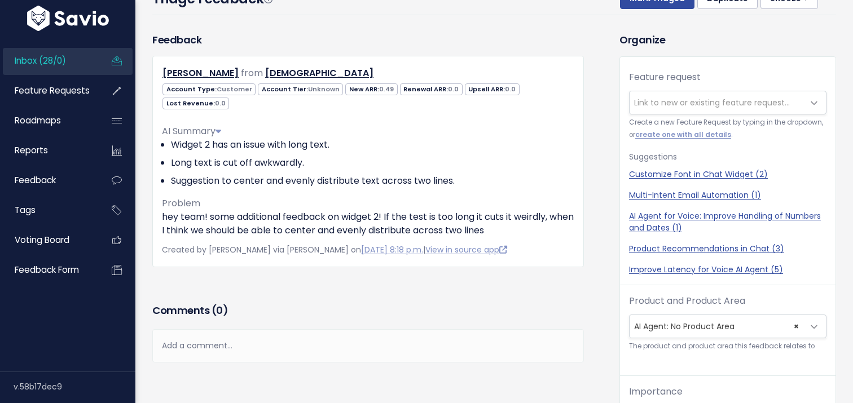
scroll to position [190, 0]
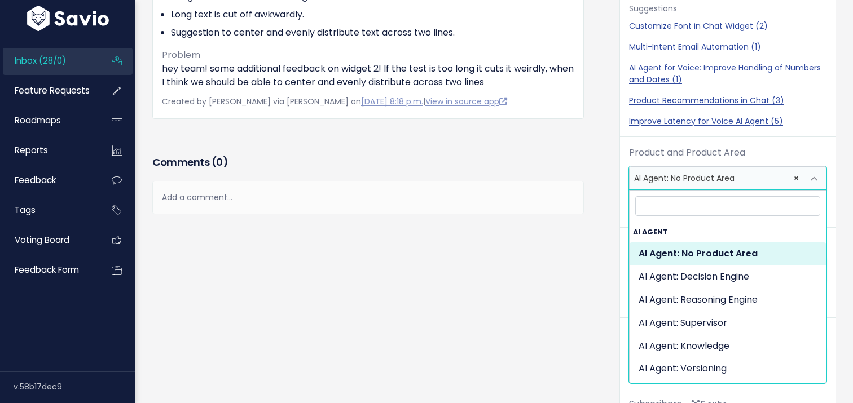
click at [680, 182] on span "× AI Agent: No Product Area" at bounding box center [717, 178] width 174 height 23
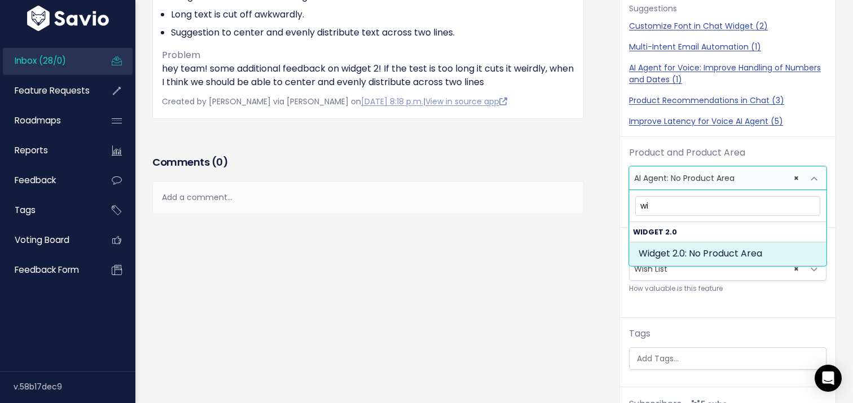
type input "wi"
select select "WIDGET_20:"
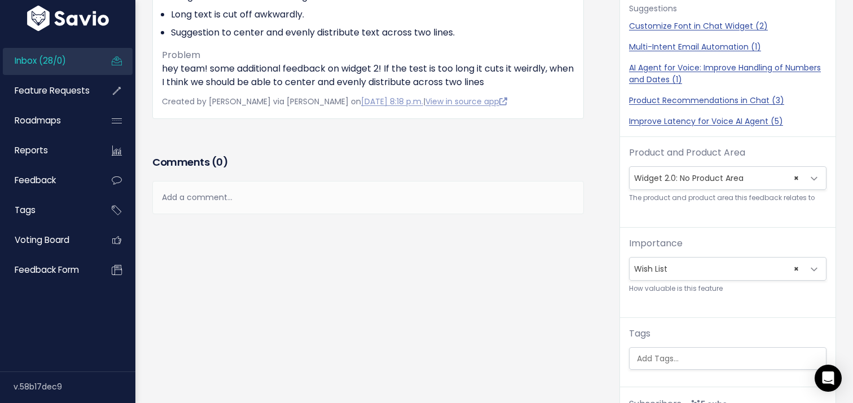
click at [497, 258] on div "Feedback Ryan Morgan from Zowie" at bounding box center [377, 174] width 467 height 580
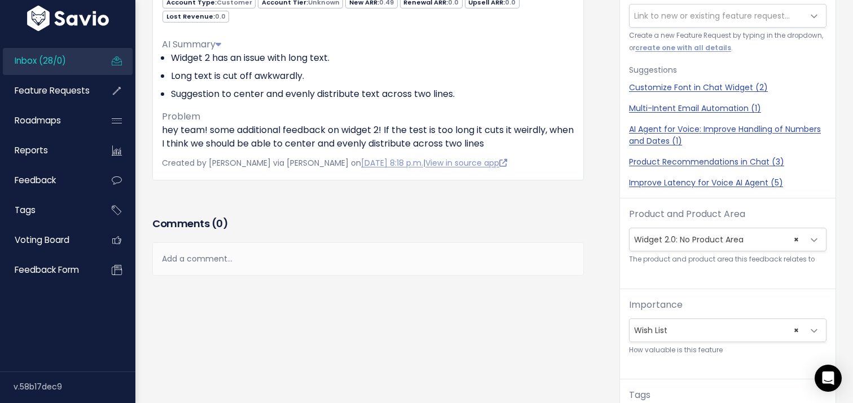
scroll to position [161, 0]
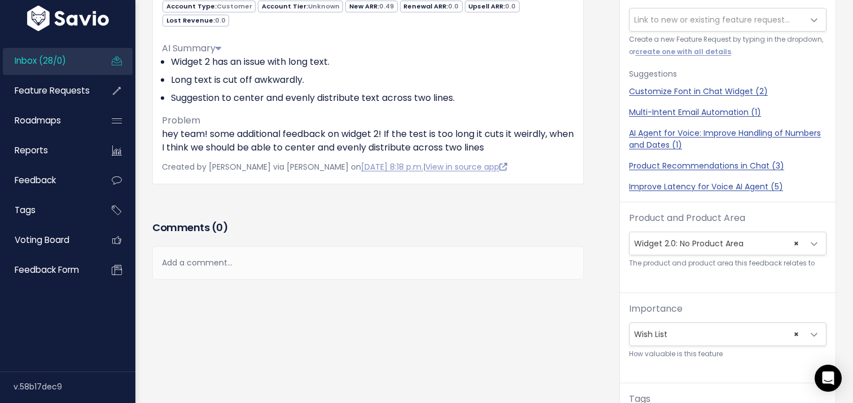
click at [650, 327] on span "× Wish List" at bounding box center [717, 334] width 174 height 23
click at [564, 306] on div "Feedback Ryan Morgan from Zowie" at bounding box center [377, 239] width 467 height 580
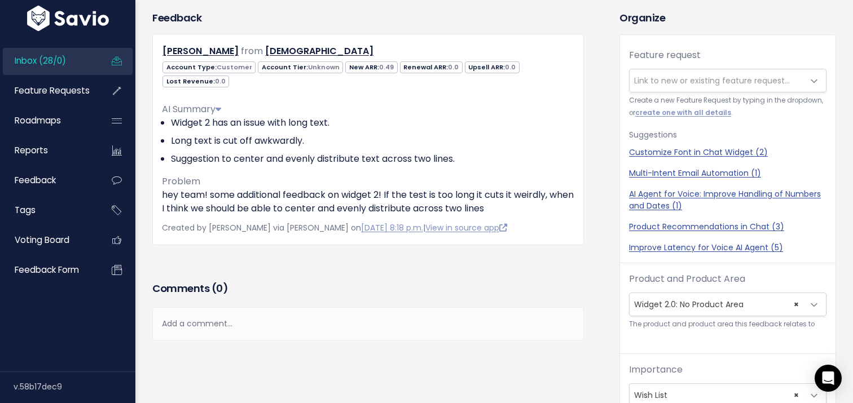
scroll to position [0, 0]
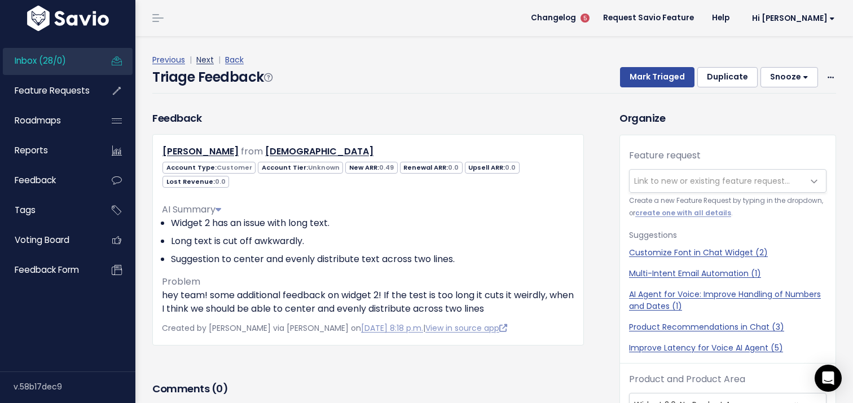
click at [201, 62] on link "Next" at bounding box center [204, 59] width 17 height 11
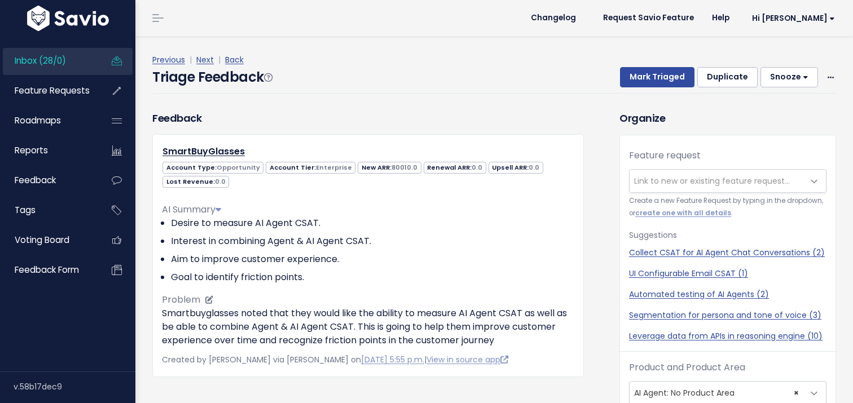
scroll to position [37, 0]
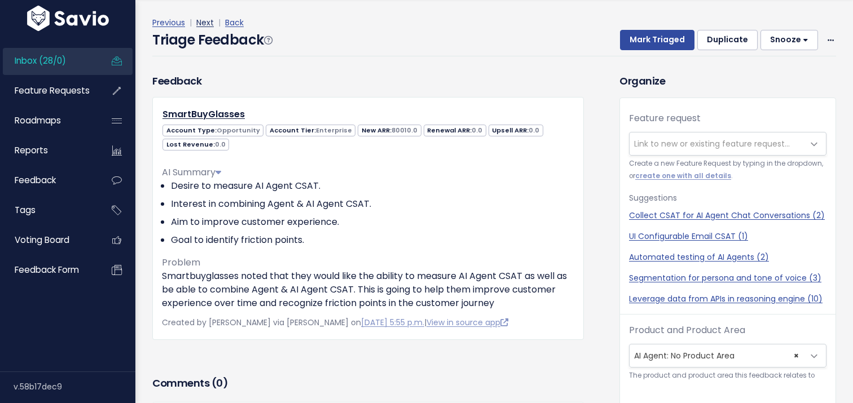
click at [203, 19] on link "Next" at bounding box center [204, 22] width 17 height 11
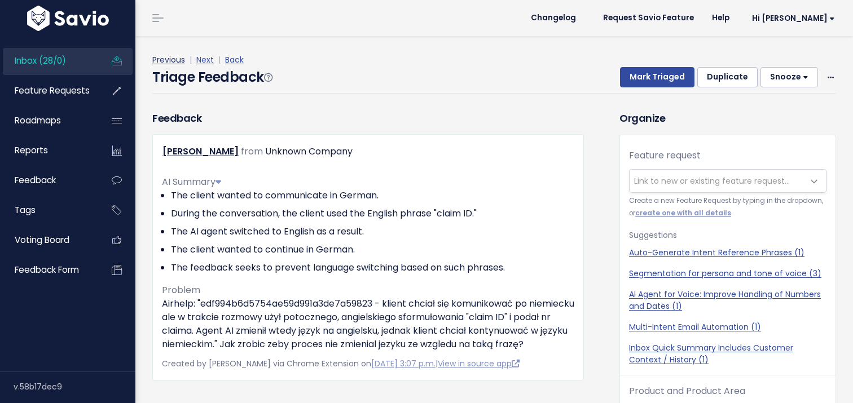
click at [172, 59] on link "Previous" at bounding box center [168, 59] width 33 height 11
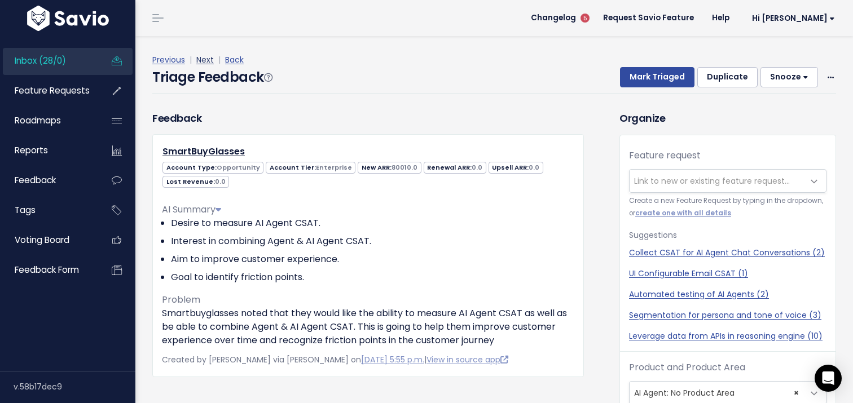
click at [209, 59] on link "Next" at bounding box center [204, 59] width 17 height 11
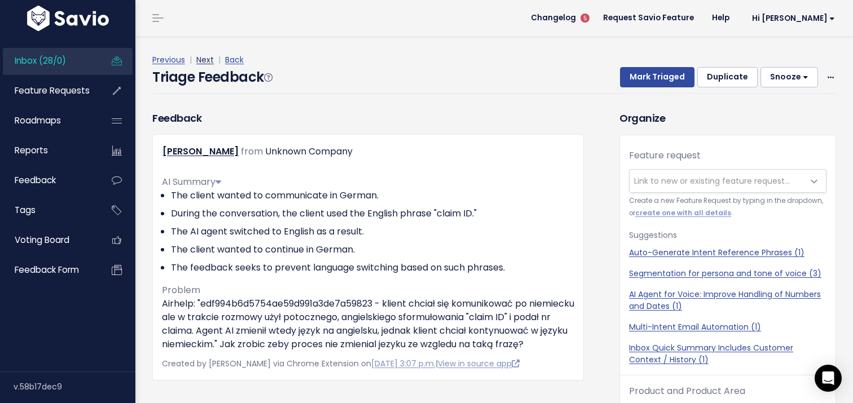
click at [207, 60] on link "Next" at bounding box center [204, 59] width 17 height 11
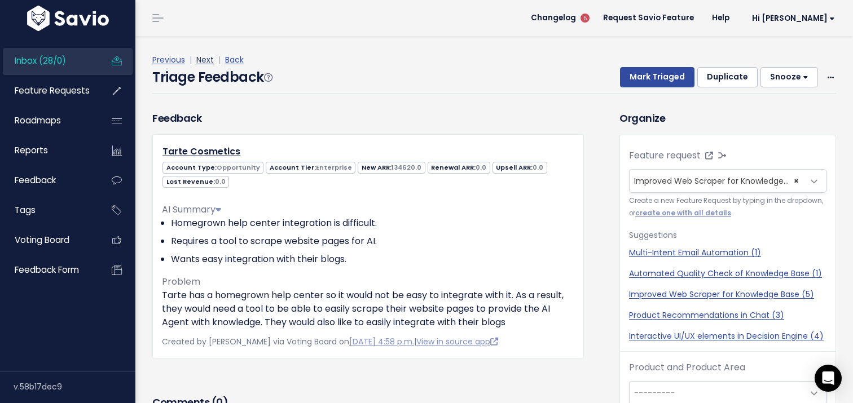
click at [209, 60] on link "Next" at bounding box center [204, 59] width 17 height 11
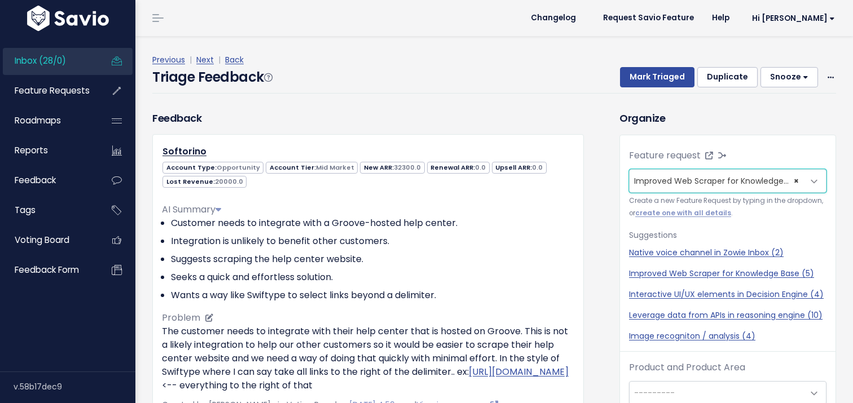
scroll to position [37, 0]
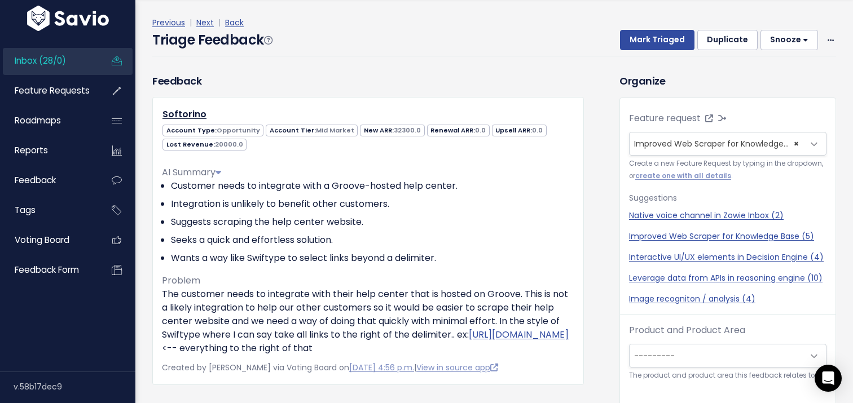
click at [59, 63] on span "Inbox (28/0)" at bounding box center [40, 61] width 51 height 12
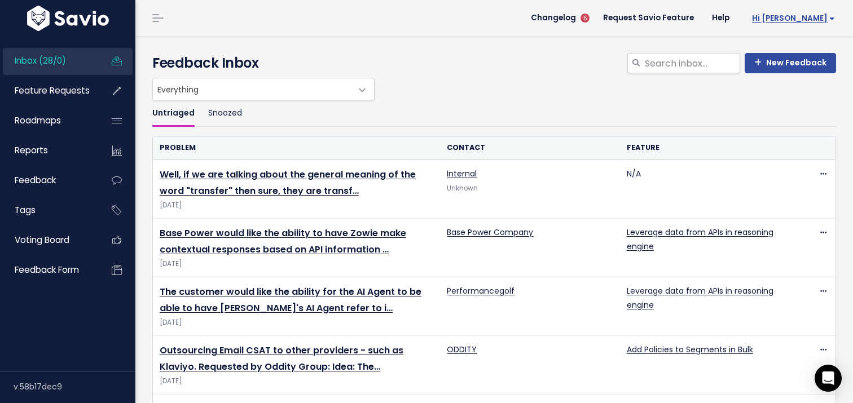
click at [816, 11] on link "Hi [PERSON_NAME]" at bounding box center [790, 18] width 105 height 17
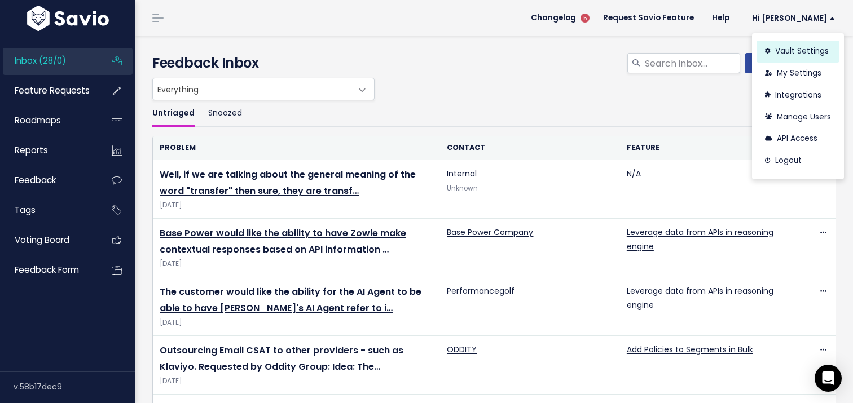
click at [797, 46] on link "Vault Settings" at bounding box center [798, 52] width 83 height 22
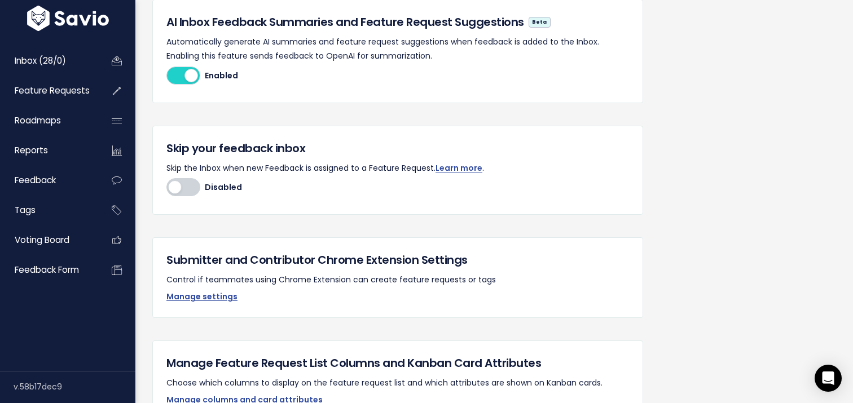
scroll to position [471, 0]
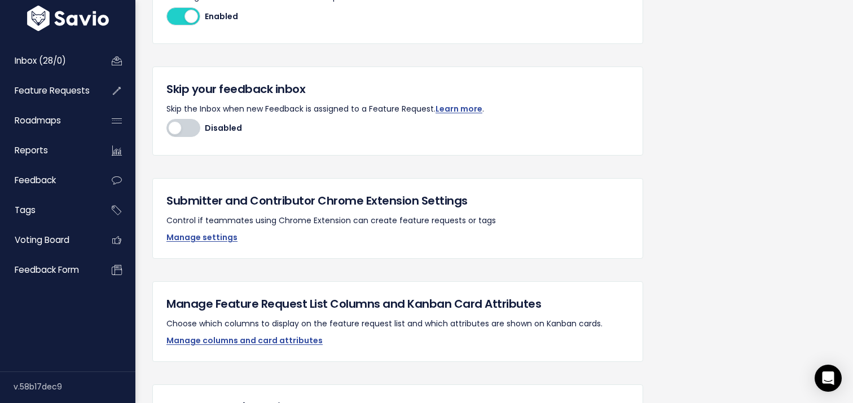
click at [359, 132] on label "Disabled Enabled" at bounding box center [397, 128] width 463 height 18
click at [166, 128] on input "Disabled Enabled" at bounding box center [166, 128] width 0 height 0
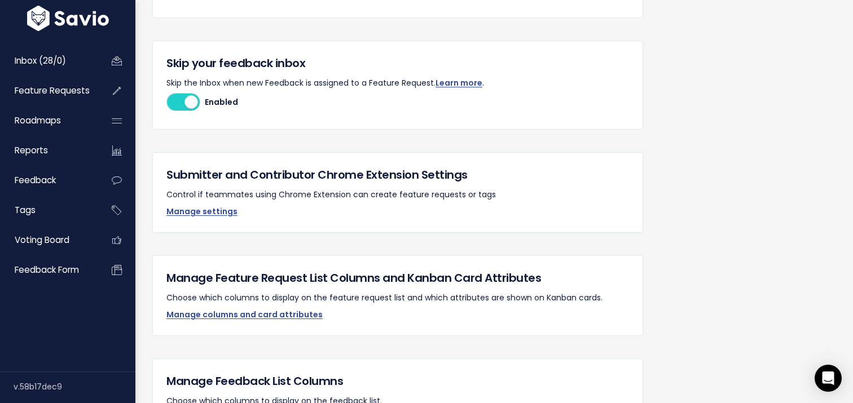
click at [180, 91] on div "Skip your feedback inbox Skip the Inbox when new Feedback is assigned to a Feat…" at bounding box center [397, 85] width 491 height 89
click at [179, 100] on div at bounding box center [183, 102] width 34 height 18
click at [166, 102] on input "Disabled Enabled" at bounding box center [166, 102] width 0 height 0
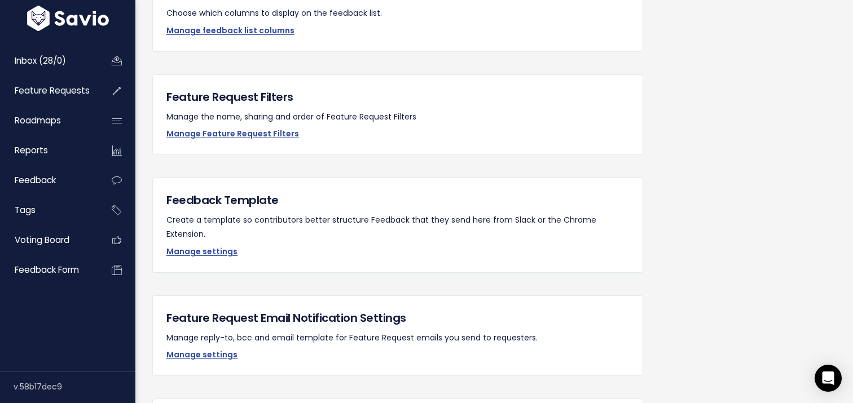
scroll to position [940, 0]
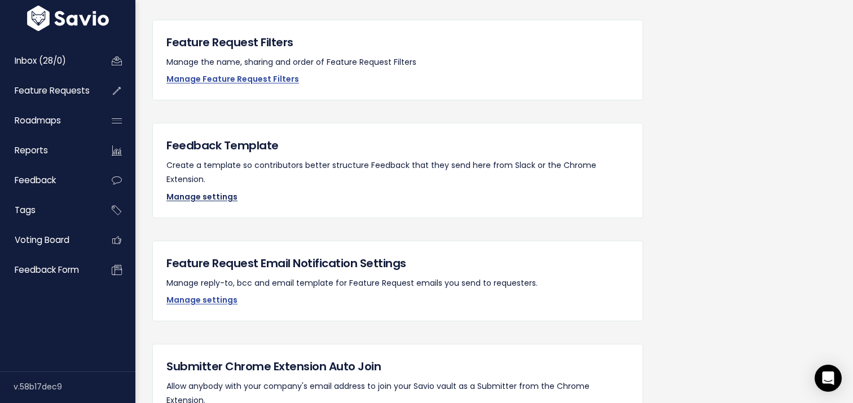
click at [218, 191] on link "Manage settings" at bounding box center [201, 196] width 71 height 11
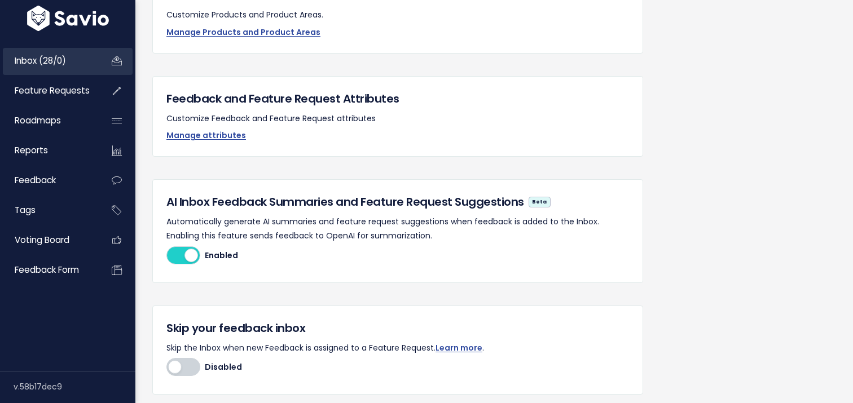
click at [46, 66] on span "Inbox (28/0)" at bounding box center [40, 61] width 51 height 12
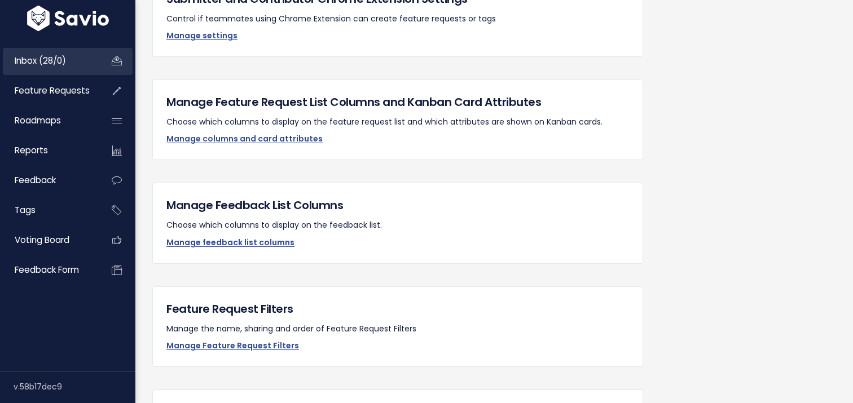
scroll to position [767, 0]
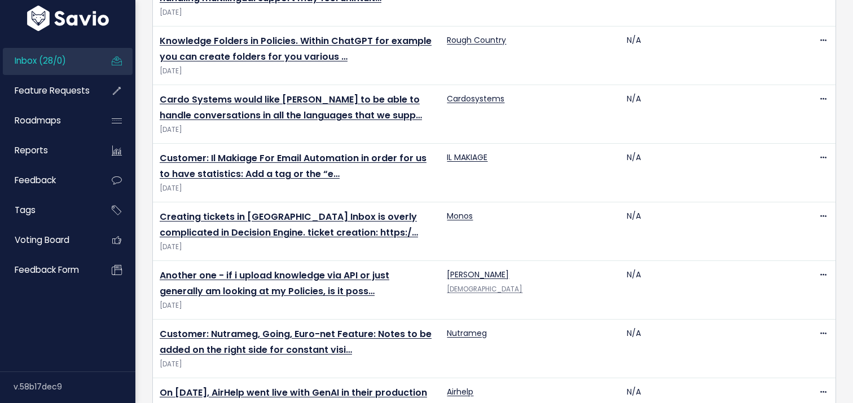
scroll to position [1401, 0]
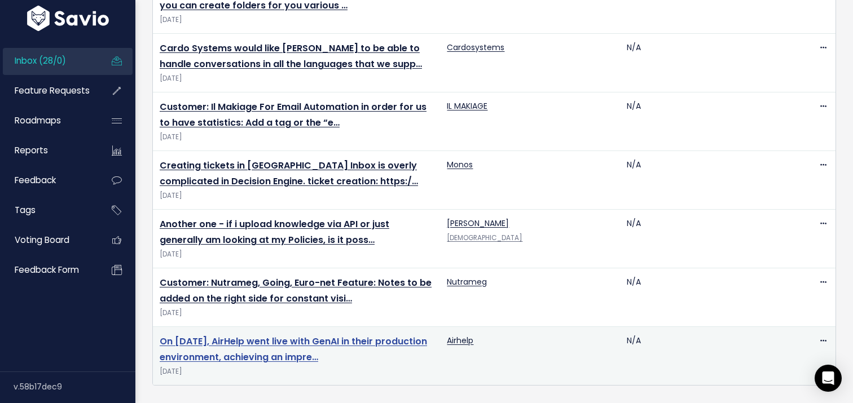
click at [276, 345] on link "On June 24, 2025, AirHelp went live with GenAI in their production environment,…" at bounding box center [293, 349] width 267 height 29
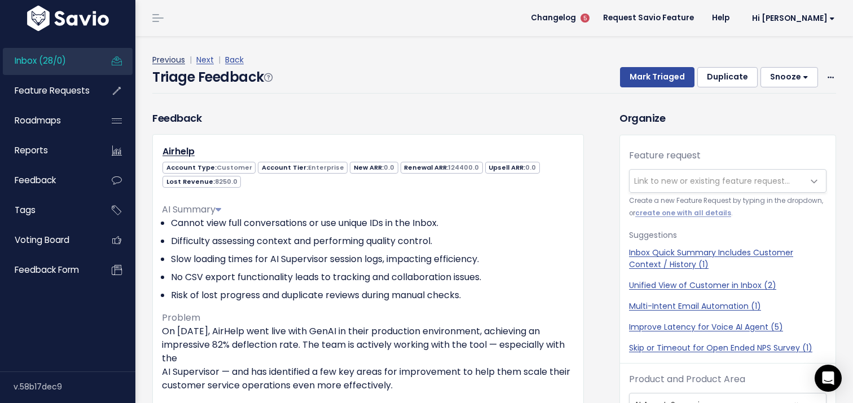
click at [177, 61] on link "Previous" at bounding box center [168, 59] width 33 height 11
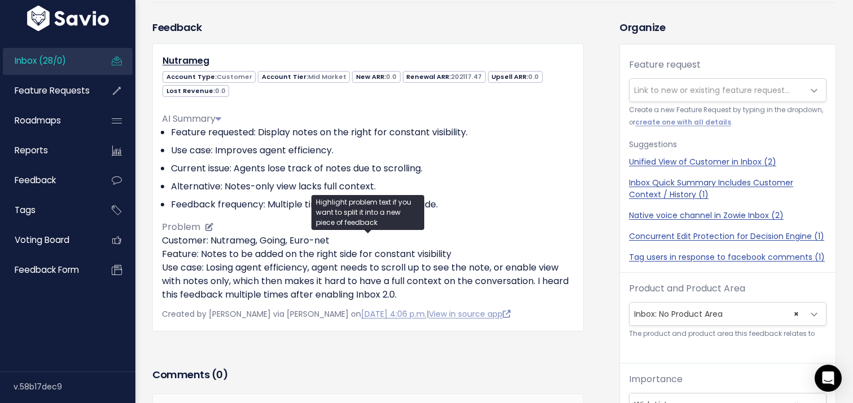
scroll to position [32, 0]
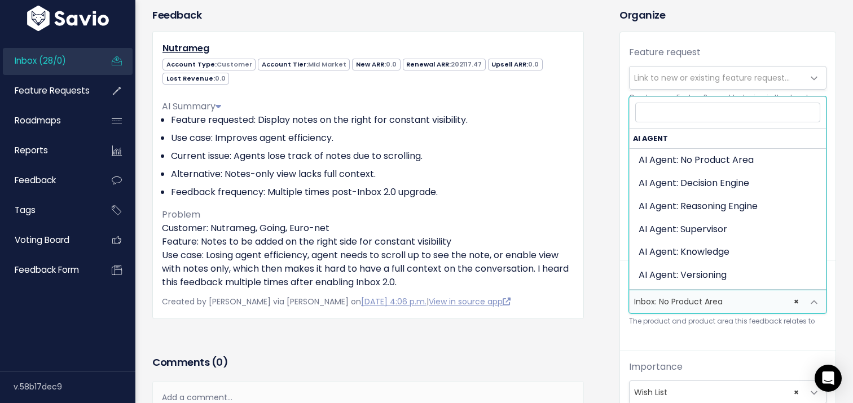
click at [653, 311] on span "× Inbox: No Product Area" at bounding box center [717, 302] width 174 height 23
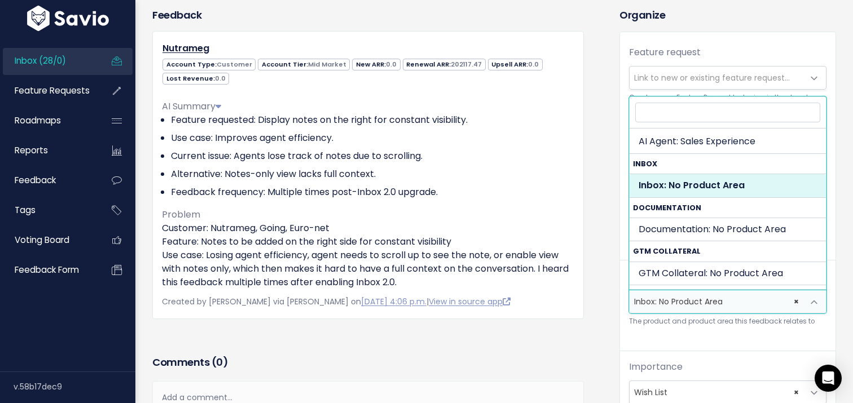
click at [534, 331] on div "Feedback Nutrameg Account Type: Customer Account Tier: [GEOGRAPHIC_DATA] 0.0 20…" at bounding box center [368, 179] width 448 height 345
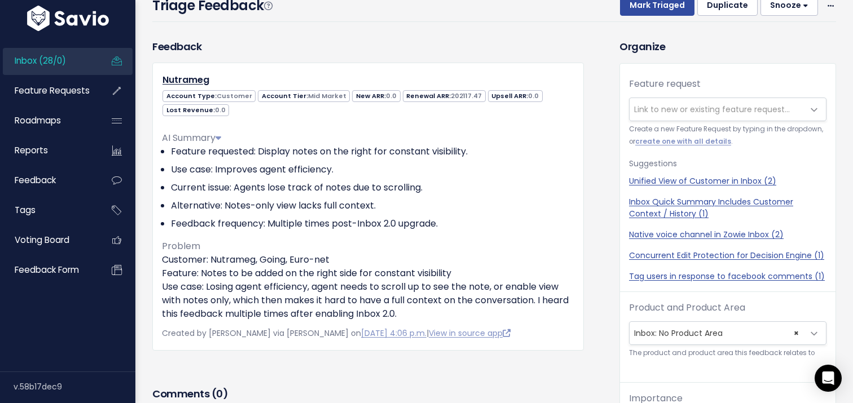
scroll to position [0, 0]
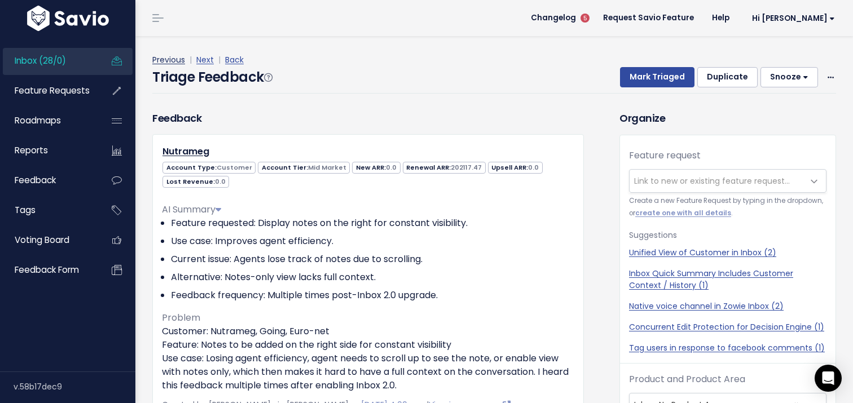
click at [156, 55] on link "Previous" at bounding box center [168, 59] width 33 height 11
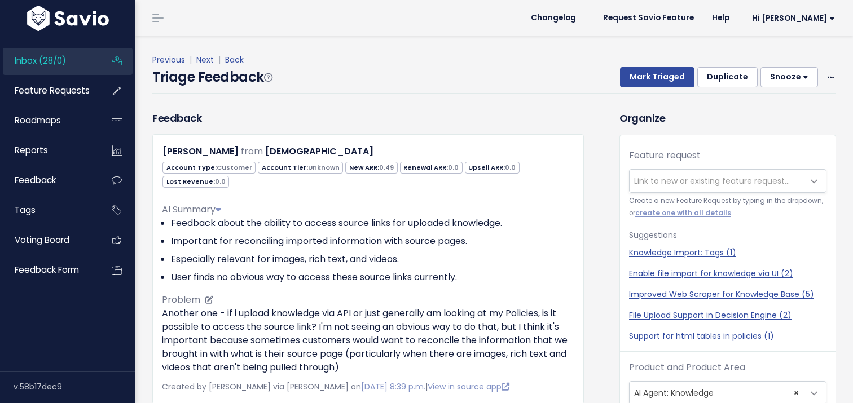
scroll to position [37, 0]
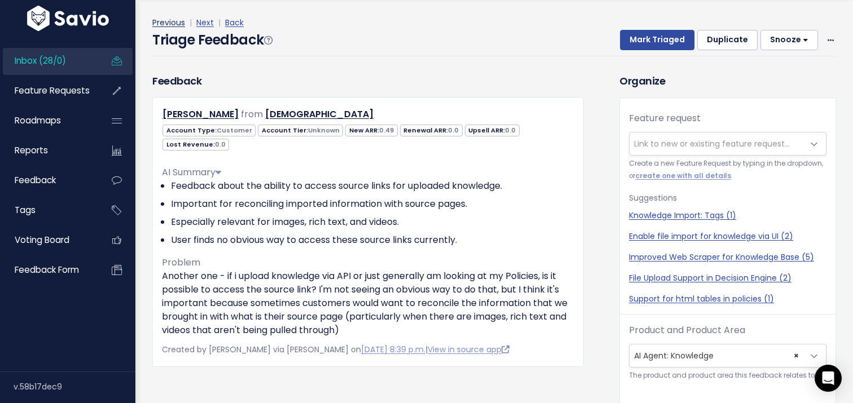
click at [164, 17] on link "Previous" at bounding box center [168, 22] width 33 height 11
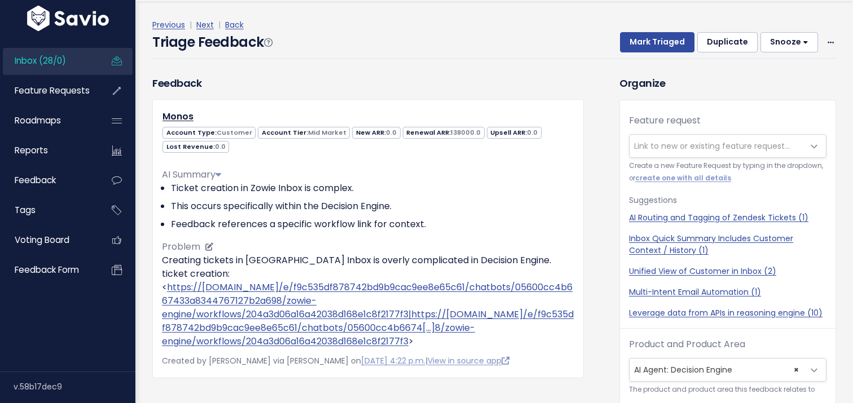
scroll to position [37, 0]
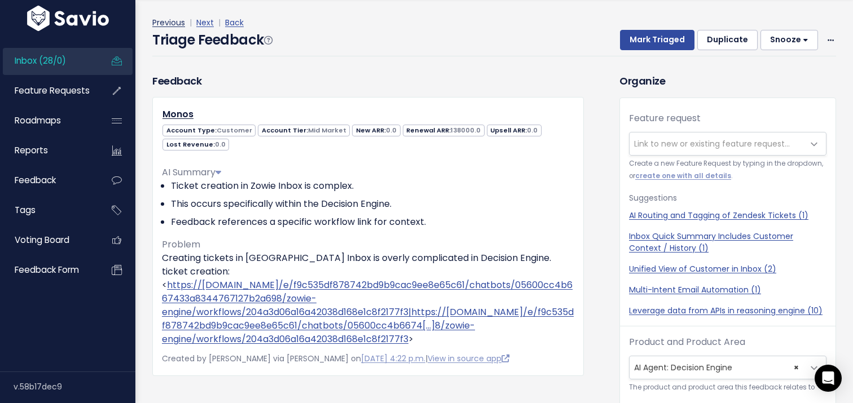
click at [163, 18] on link "Previous" at bounding box center [168, 22] width 33 height 11
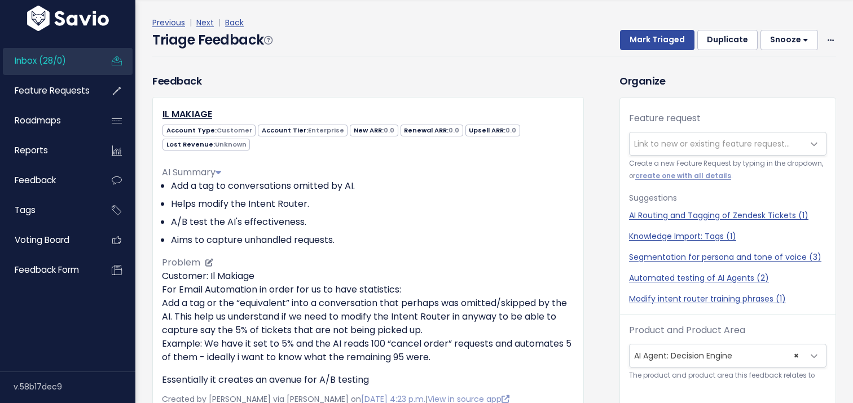
scroll to position [37, 0]
click at [162, 25] on link "Previous" at bounding box center [168, 22] width 33 height 11
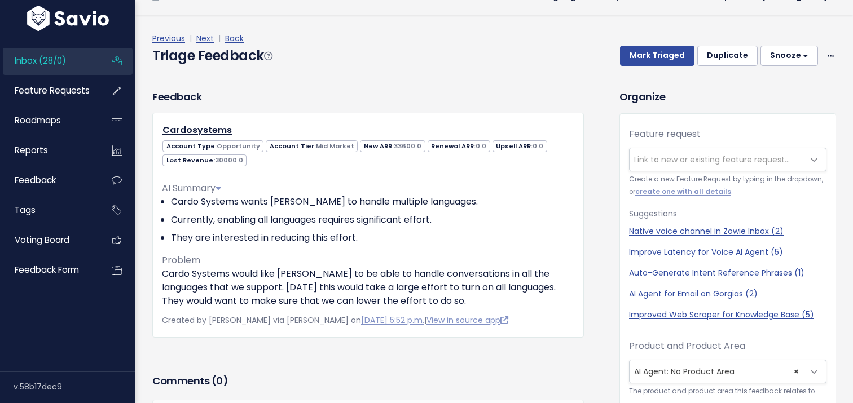
scroll to position [37, 0]
